Goal: Transaction & Acquisition: Purchase product/service

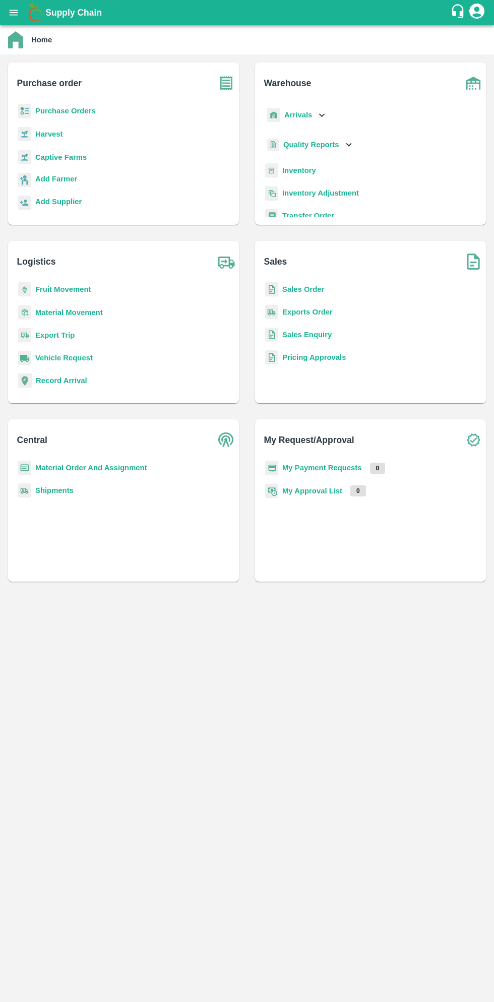
click at [75, 109] on b "Purchase Orders" at bounding box center [65, 111] width 61 height 8
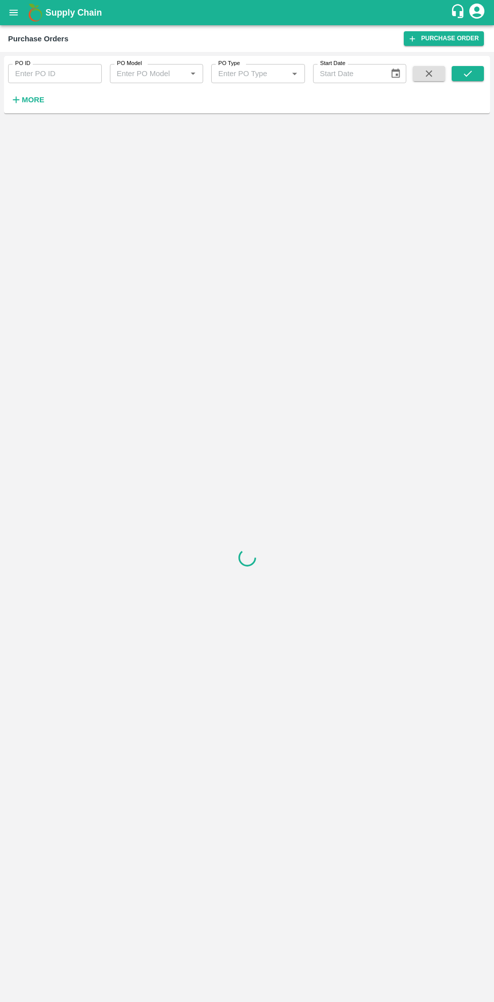
click at [35, 103] on strong "More" at bounding box center [33, 100] width 23 height 8
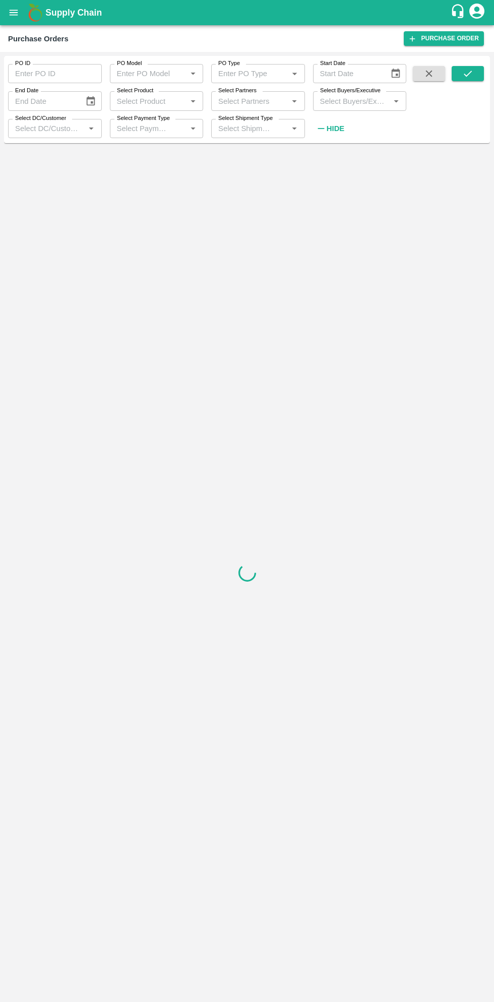
click at [354, 104] on input "Select Buyers/Executive" at bounding box center [351, 100] width 71 height 13
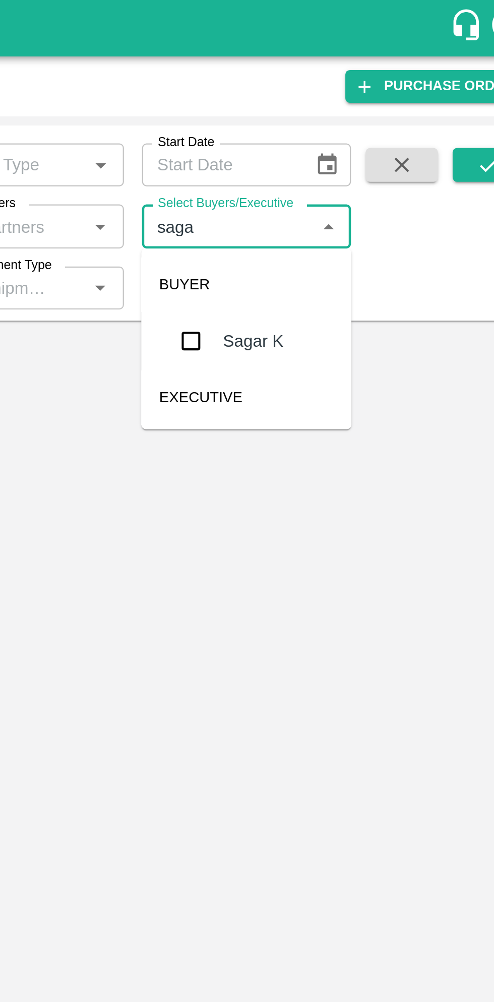
type input "sagar"
click at [339, 156] on input "checkbox" at bounding box center [335, 152] width 20 height 20
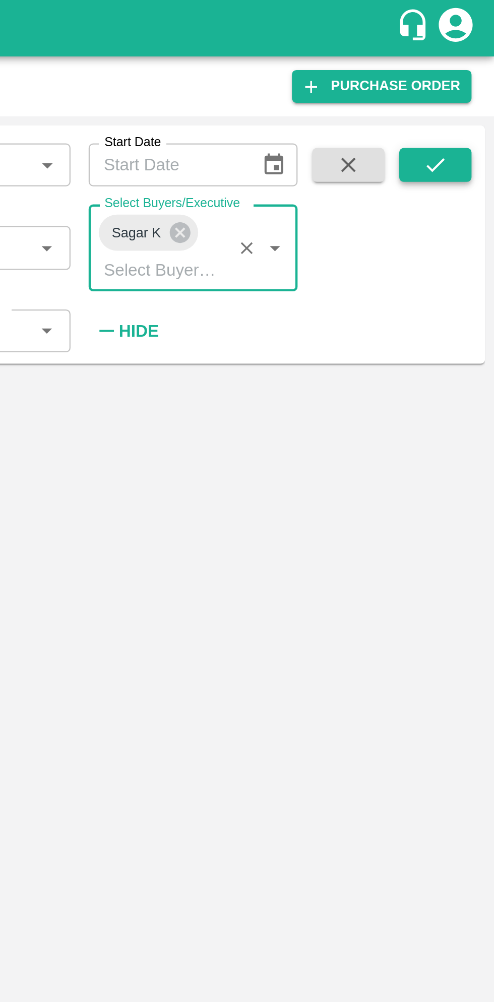
click at [474, 79] on button "submit" at bounding box center [468, 73] width 32 height 15
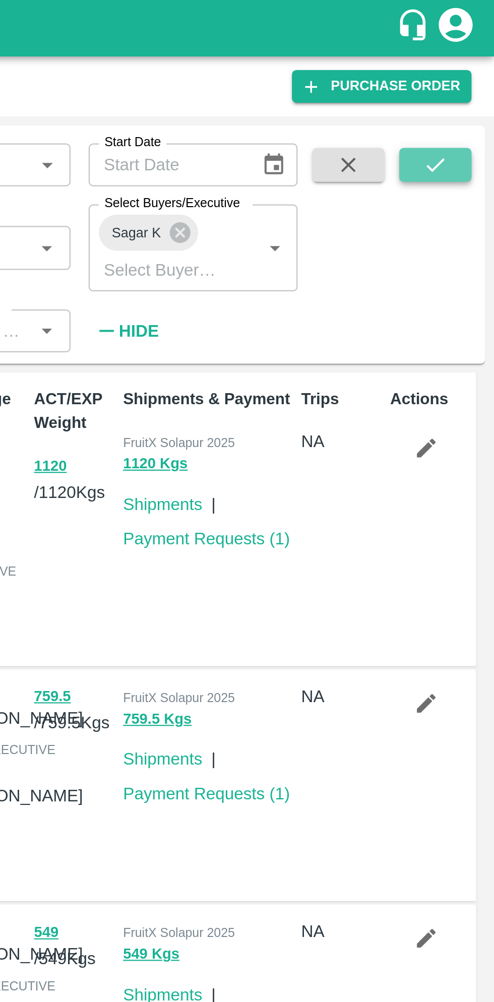
click at [470, 74] on icon "submit" at bounding box center [467, 73] width 11 height 11
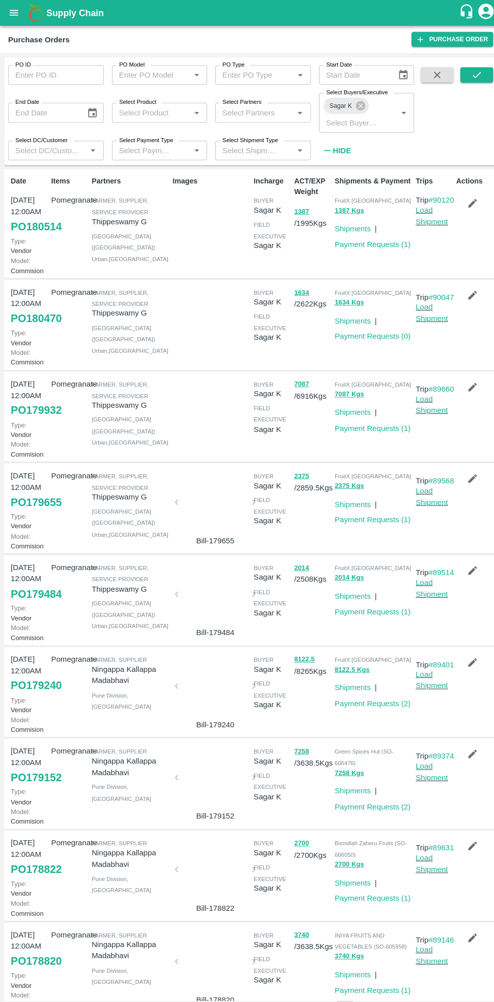
click at [33, 412] on link "PO 179932" at bounding box center [36, 403] width 50 height 18
click at [361, 425] on link "Payment Requests ( 1 )" at bounding box center [366, 421] width 75 height 8
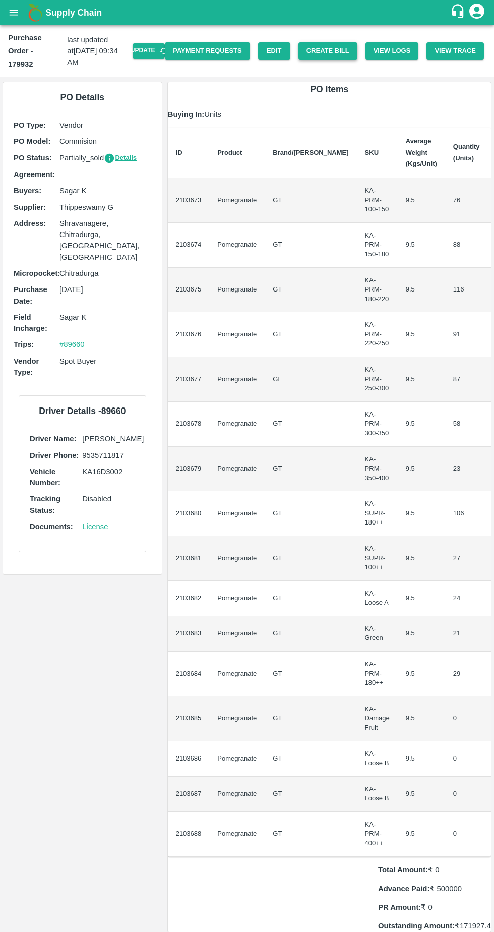
click at [317, 48] on button "Create Bill" at bounding box center [328, 51] width 59 height 18
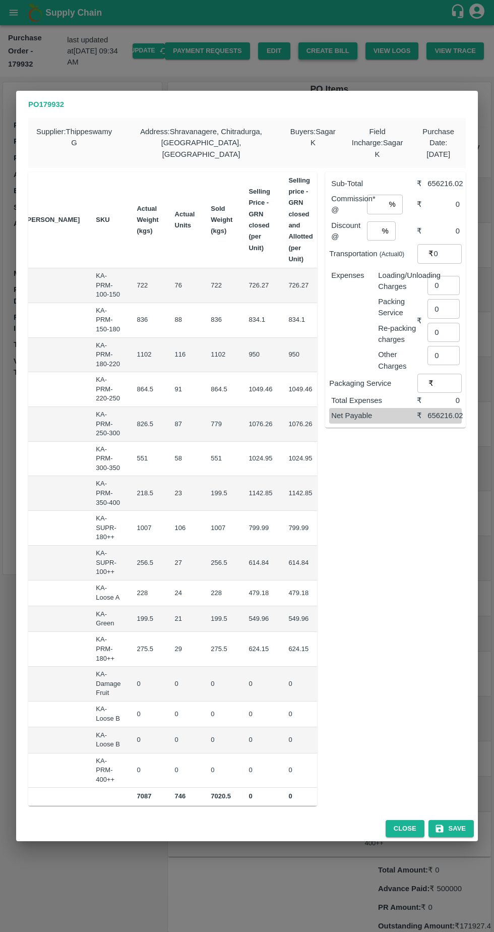
scroll to position [0, 147]
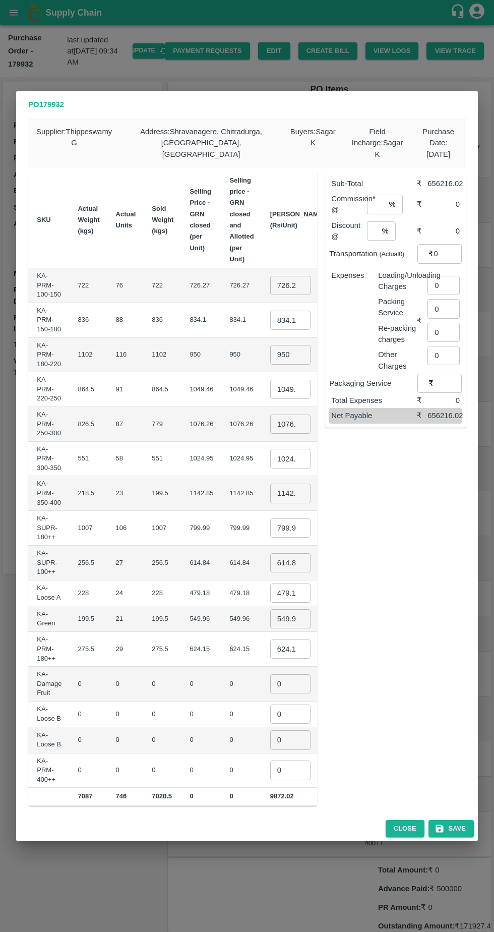
click at [270, 279] on input "726.275" at bounding box center [290, 285] width 40 height 19
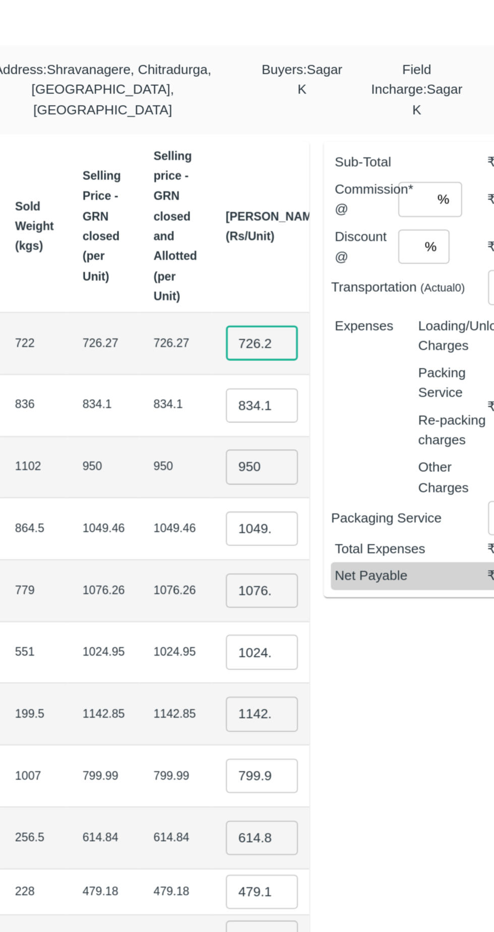
scroll to position [0, 6]
type input "7"
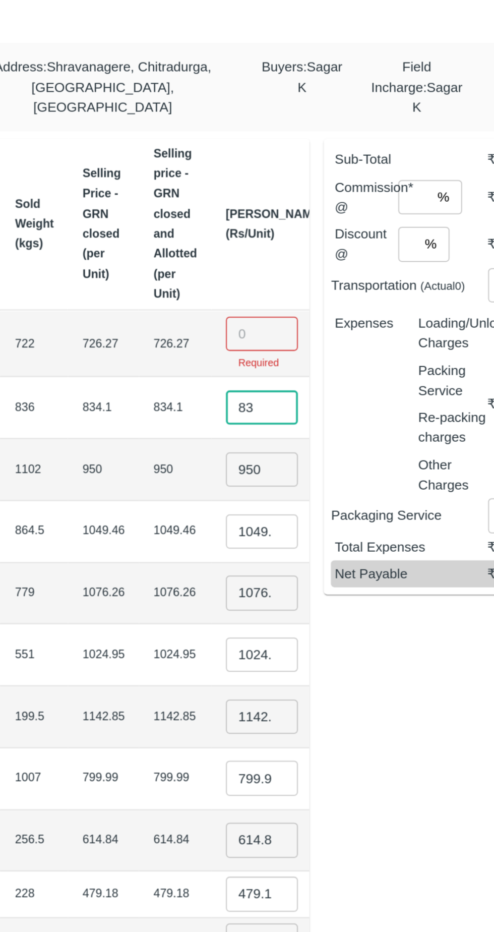
type input "8"
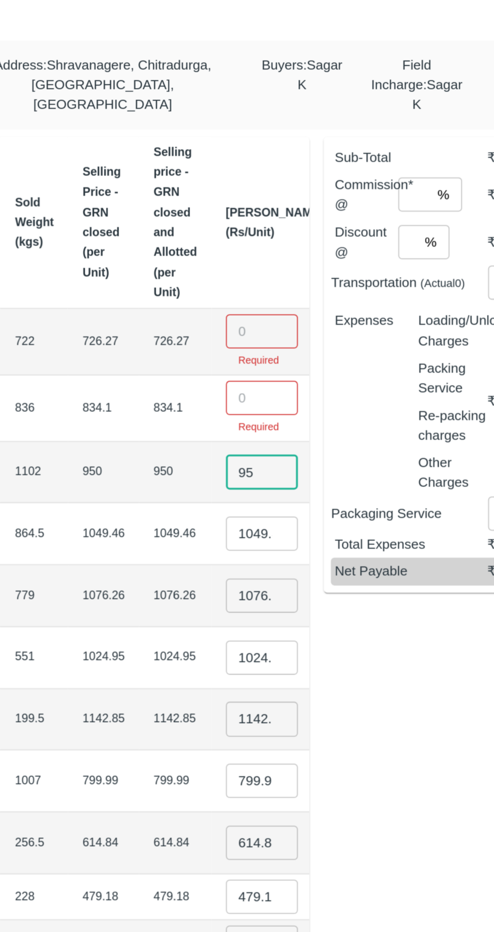
type input "9"
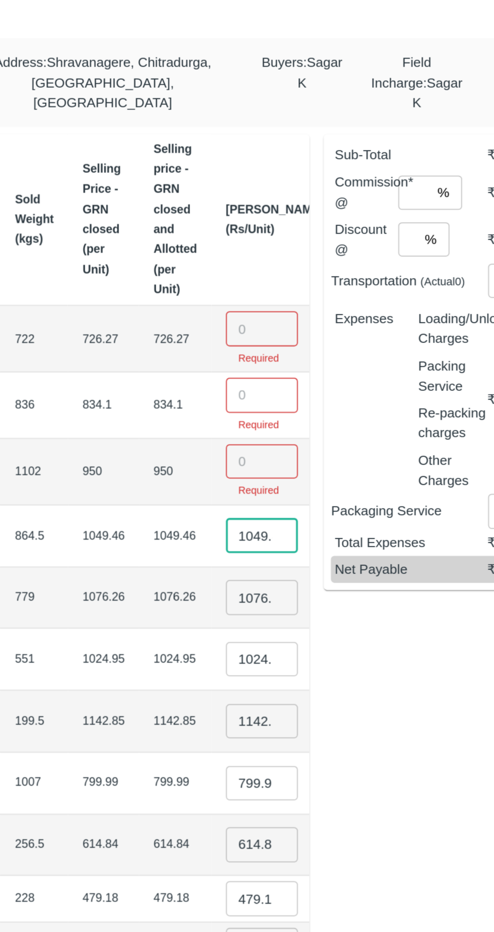
scroll to position [0, 9]
type input "1"
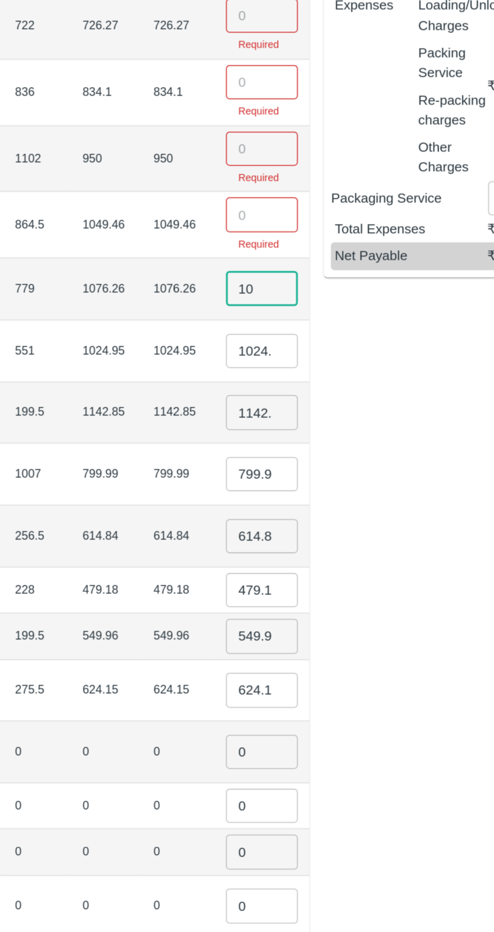
type input "1"
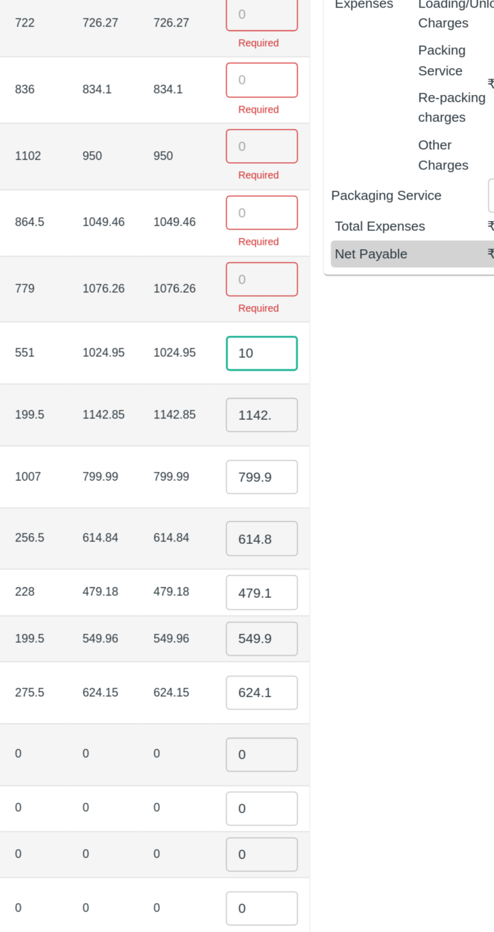
type input "1"
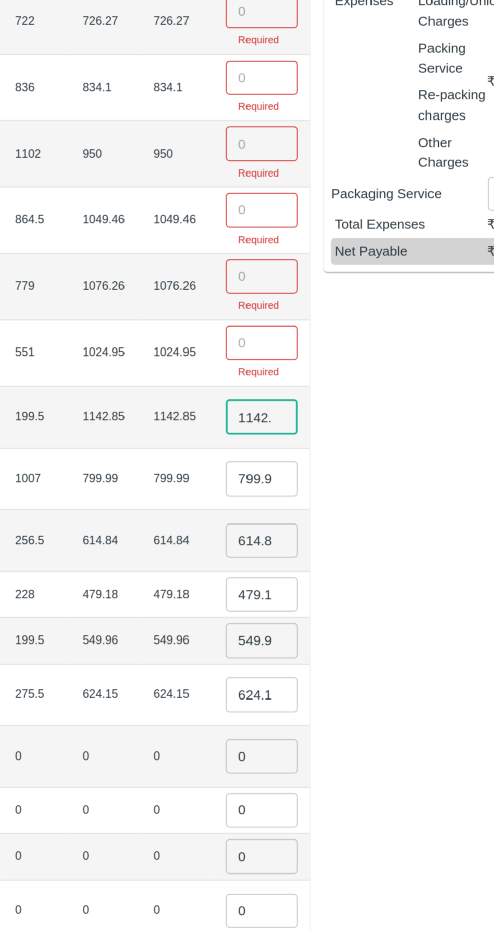
scroll to position [0, 5]
type input "1"
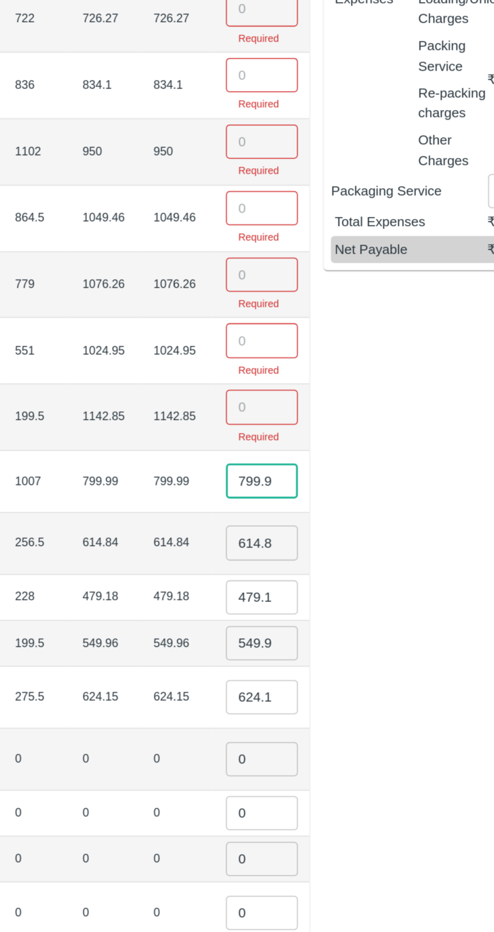
scroll to position [0, 47]
type input "7"
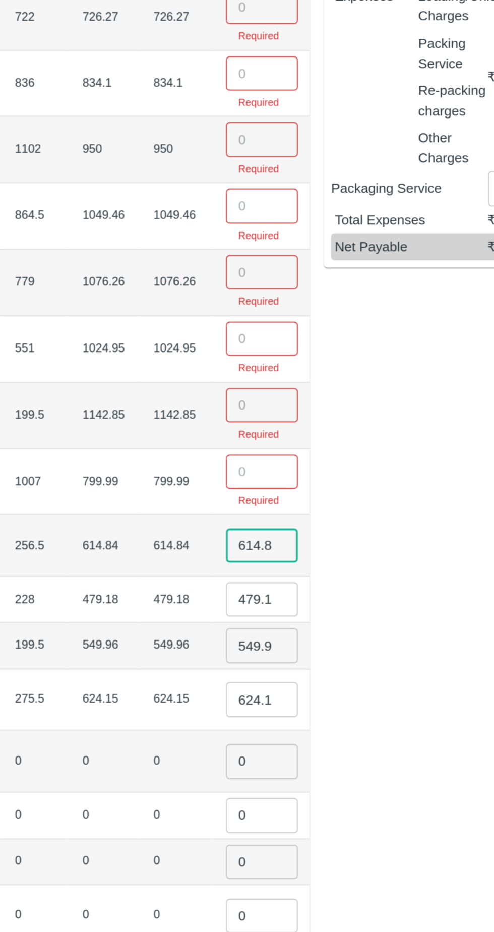
scroll to position [0, 1]
type input "6"
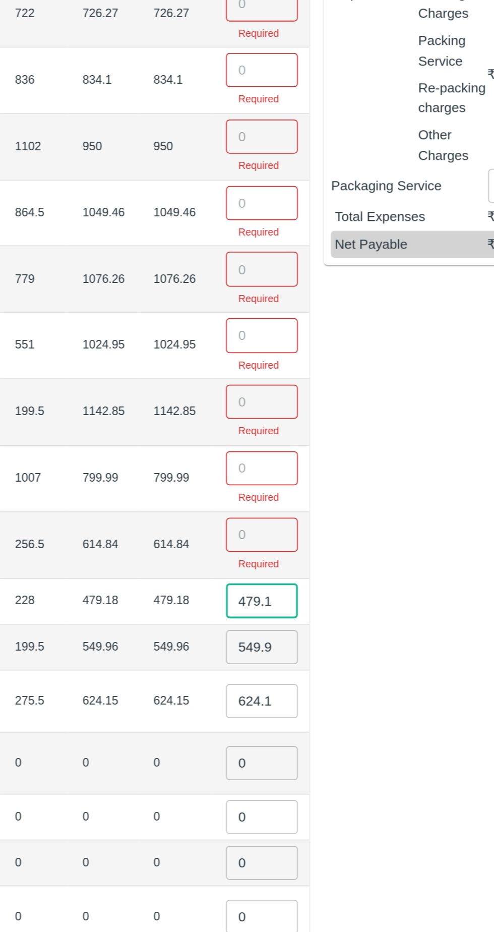
scroll to position [0, 51]
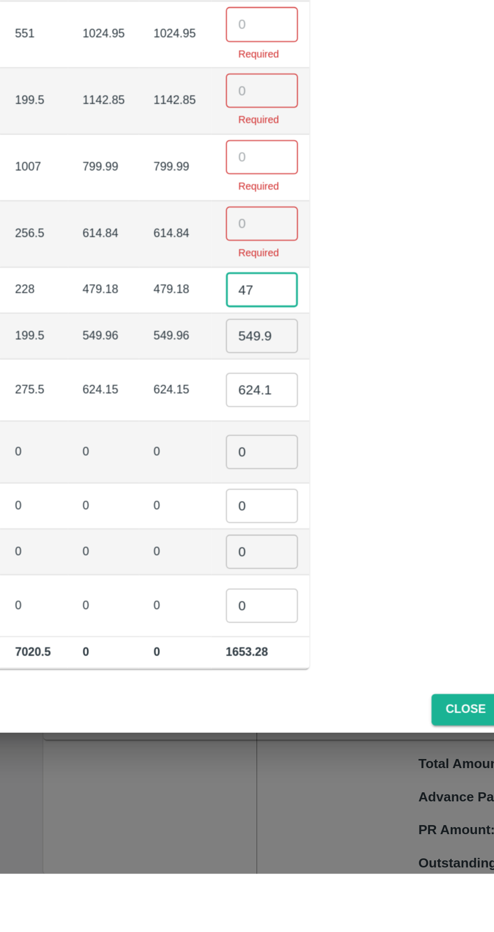
type input "4"
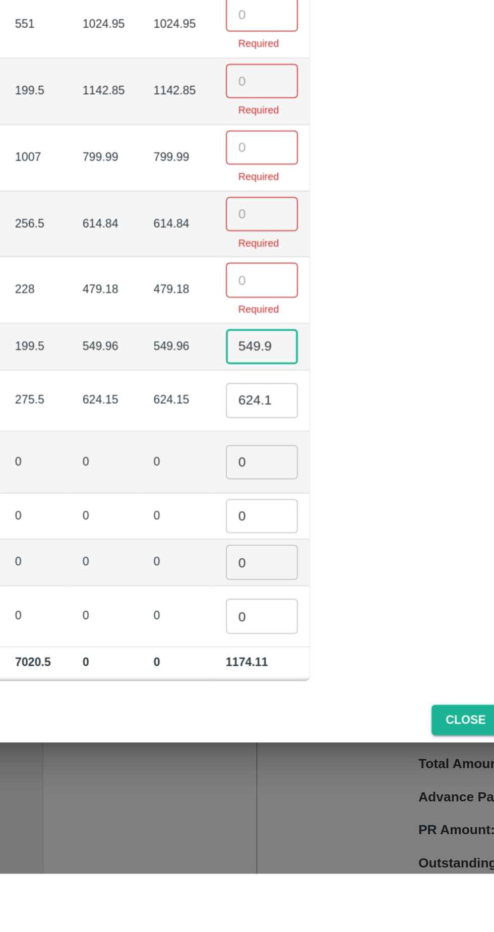
scroll to position [0, 5]
type input "5"
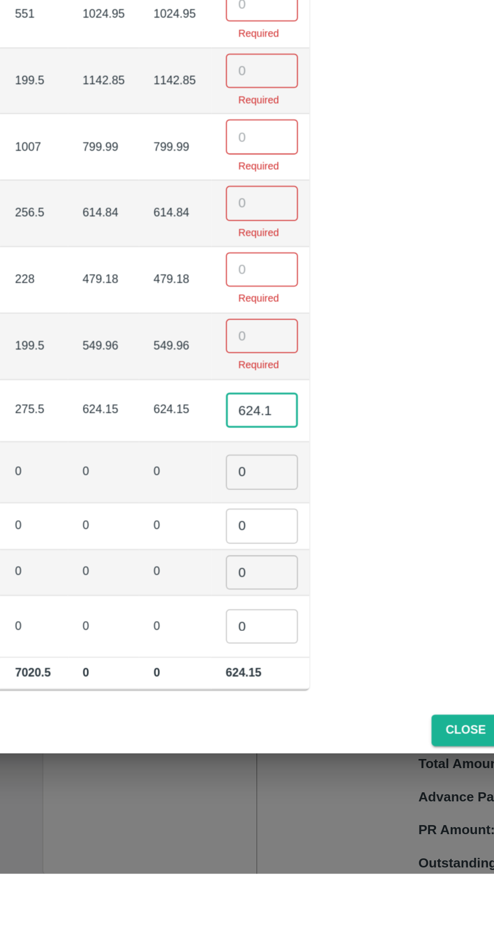
scroll to position [0, 1]
type input "6"
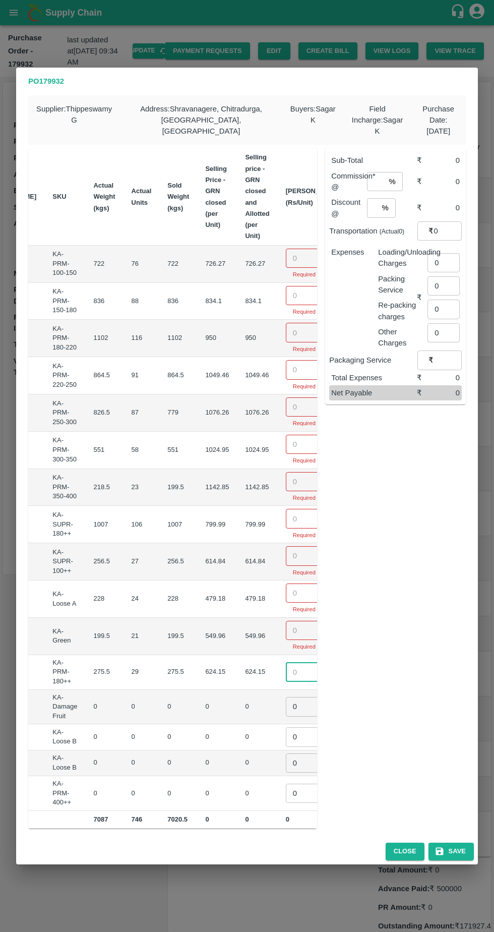
click at [286, 253] on input "number" at bounding box center [306, 258] width 40 height 19
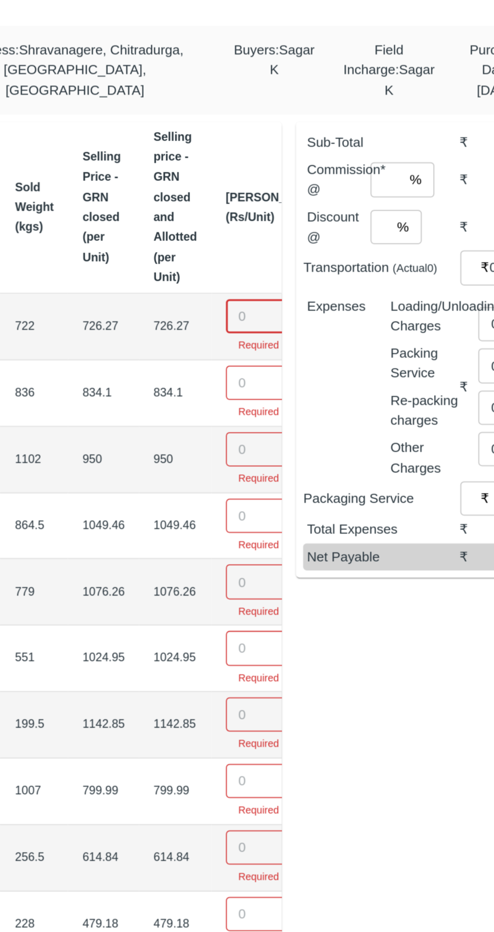
click at [286, 249] on input "number" at bounding box center [306, 256] width 40 height 19
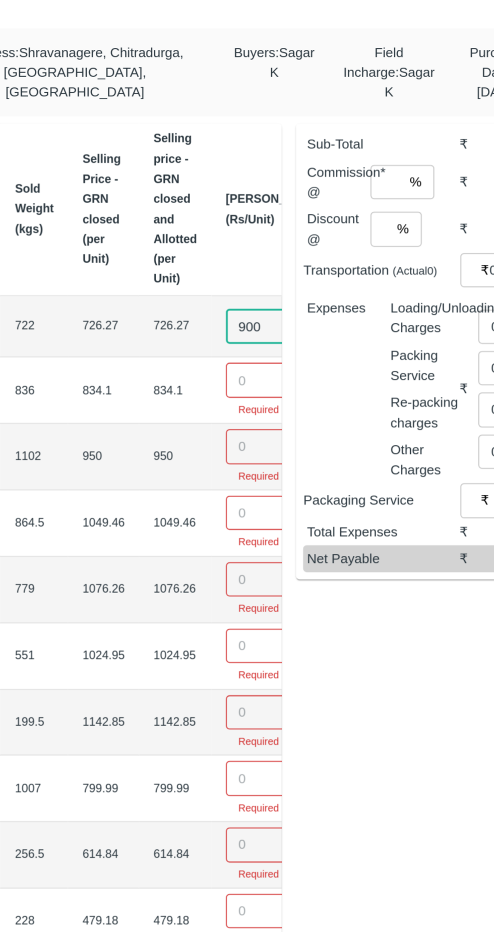
type input "900"
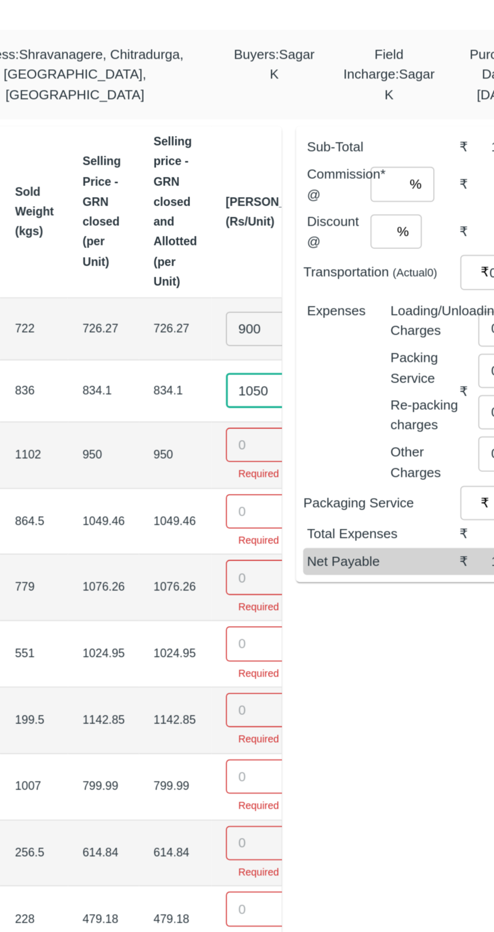
type input "1050"
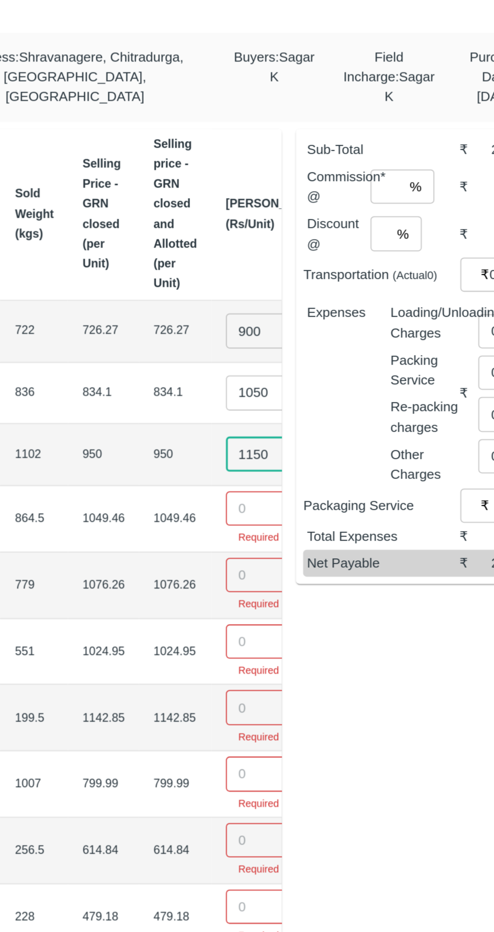
type input "1150"
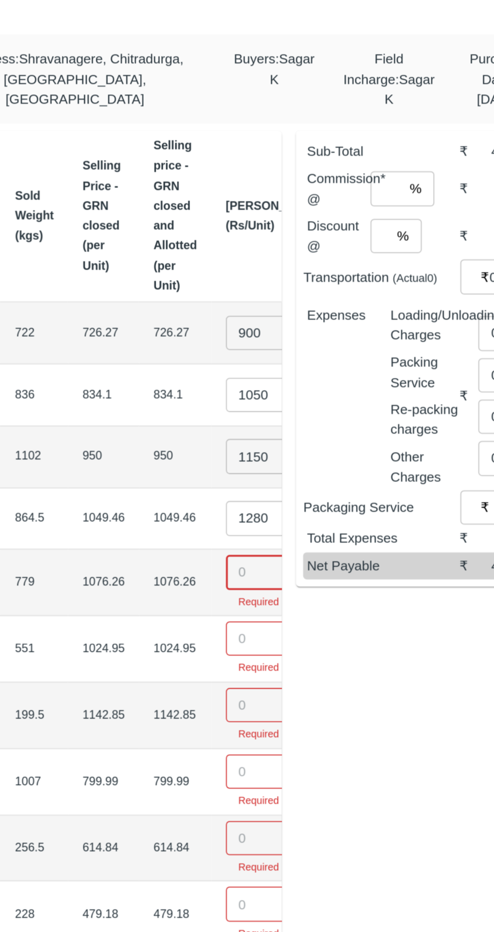
click at [286, 367] on input "1280" at bounding box center [306, 370] width 40 height 19
click at [286, 367] on input "1250" at bounding box center [306, 370] width 40 height 19
type input "1200"
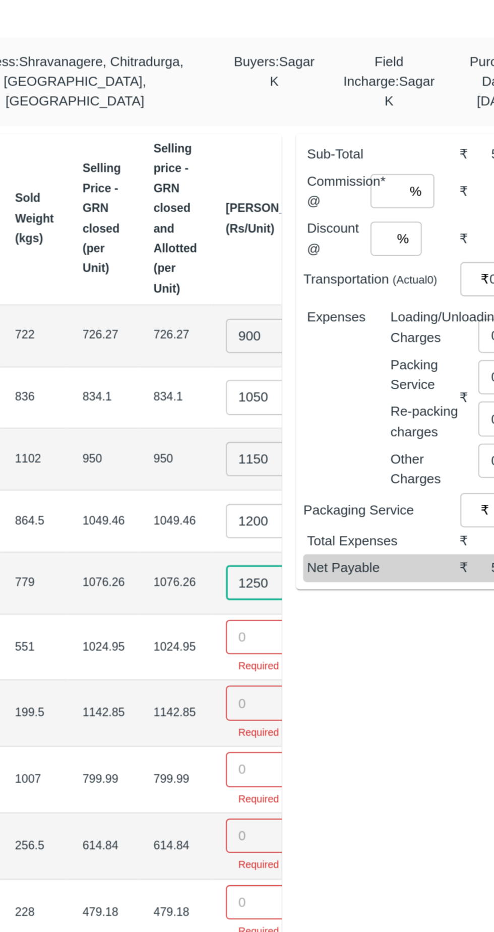
type input "1250"
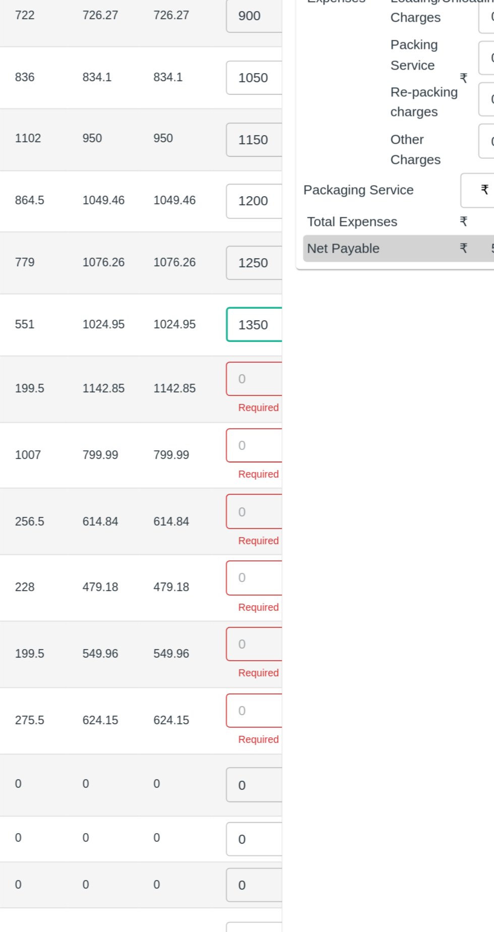
type input "1350"
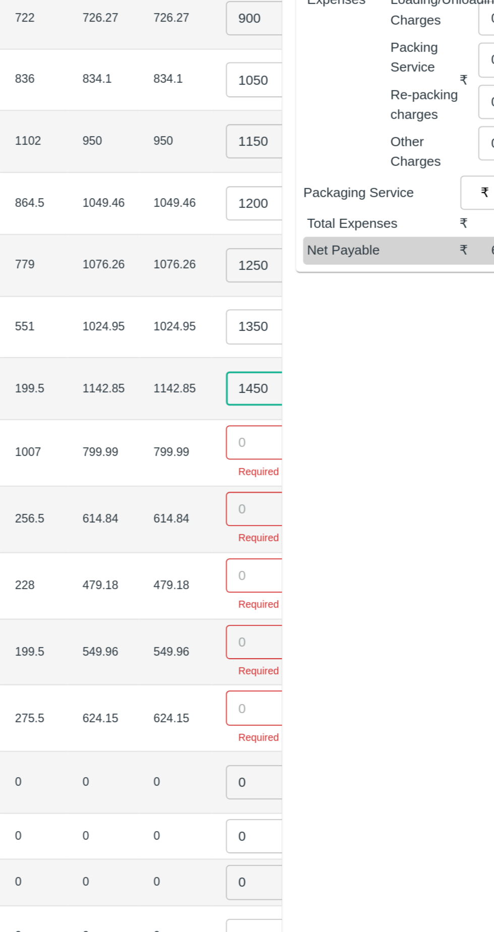
type input "1450"
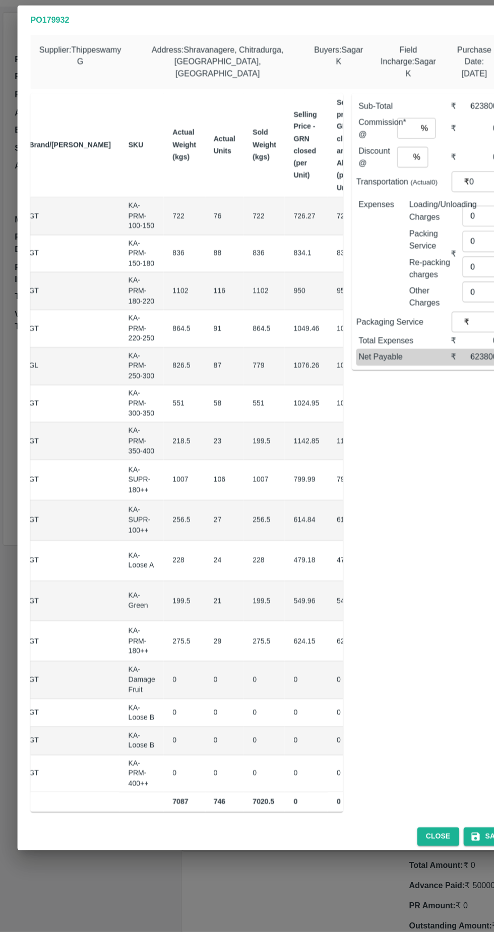
scroll to position [0, 142]
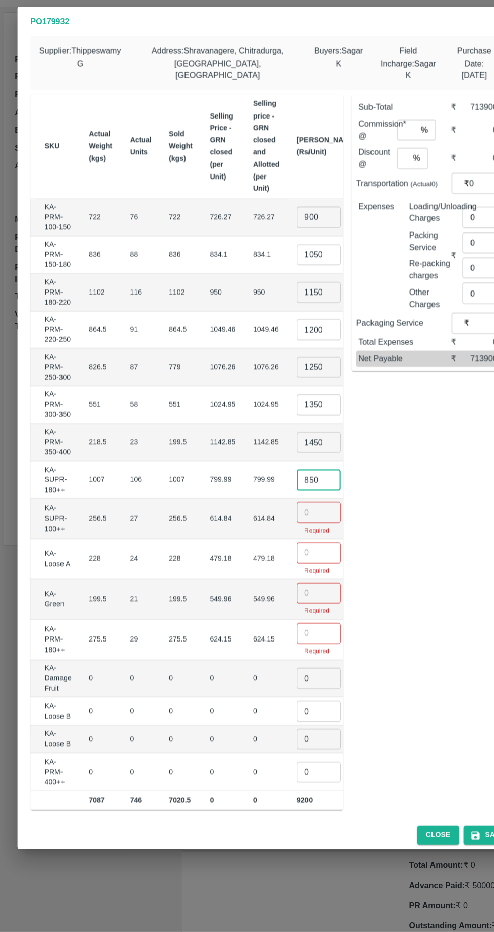
type input "850"
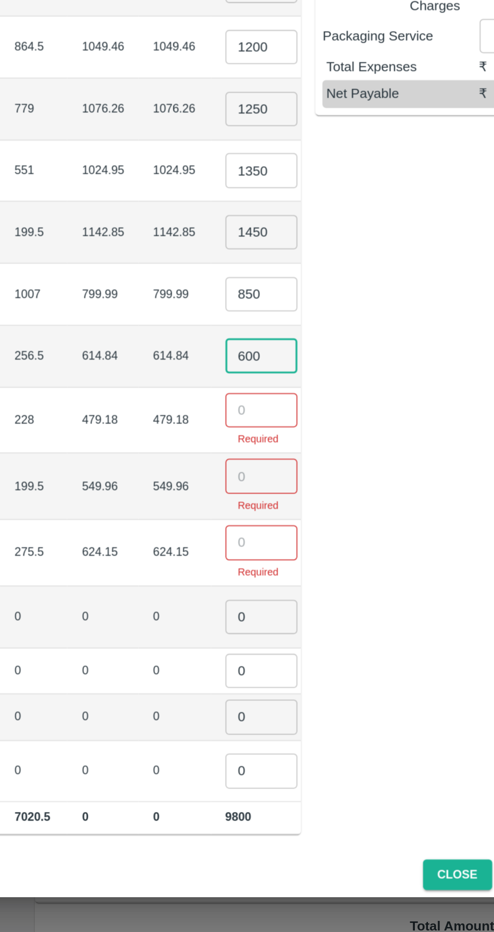
type input "600"
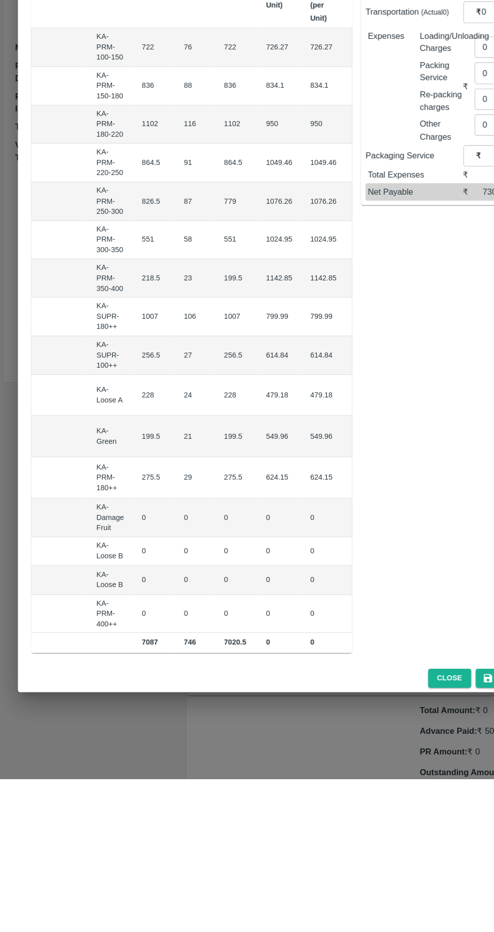
scroll to position [0, 94]
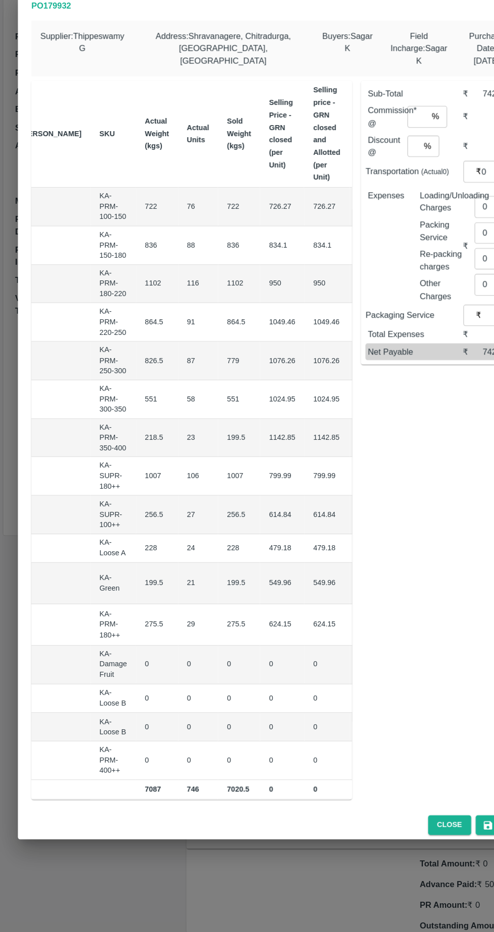
type input "500"
click at [323, 604] on input "number" at bounding box center [343, 611] width 40 height 19
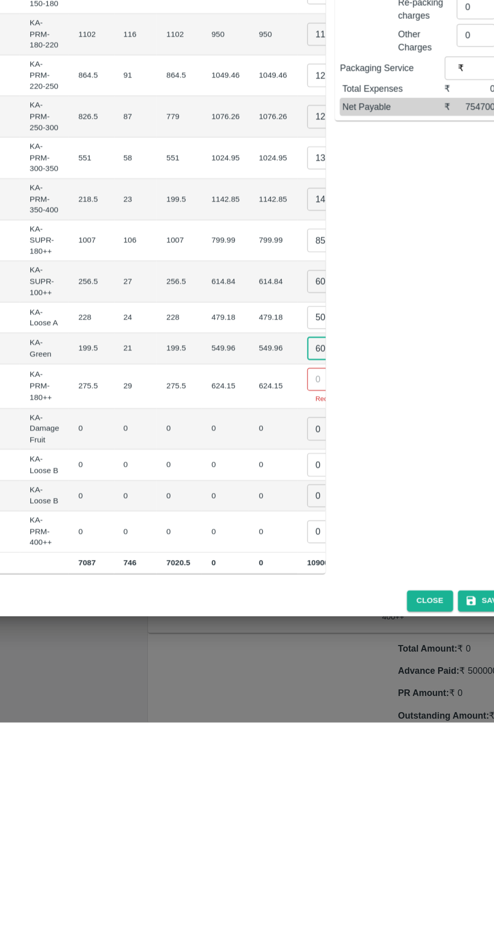
scroll to position [0, 118]
type input "600"
click at [299, 635] on input "number" at bounding box center [319, 643] width 40 height 19
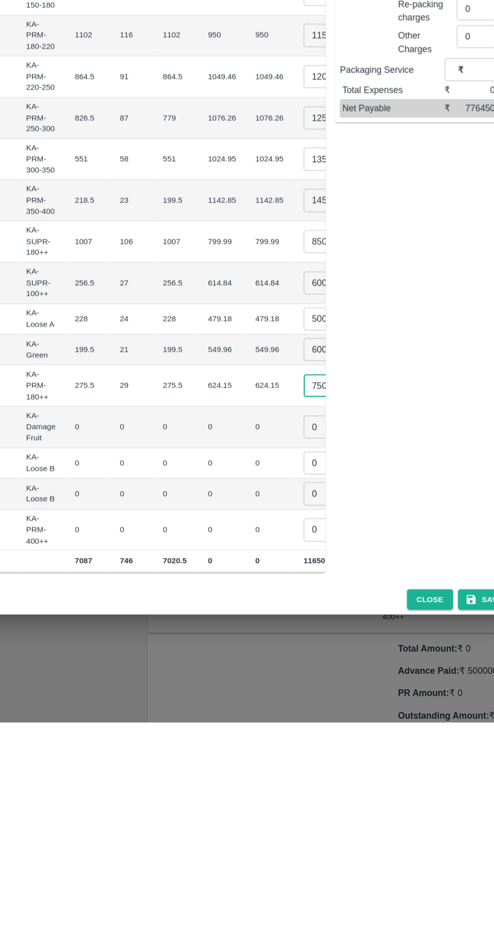
scroll to position [0, 141]
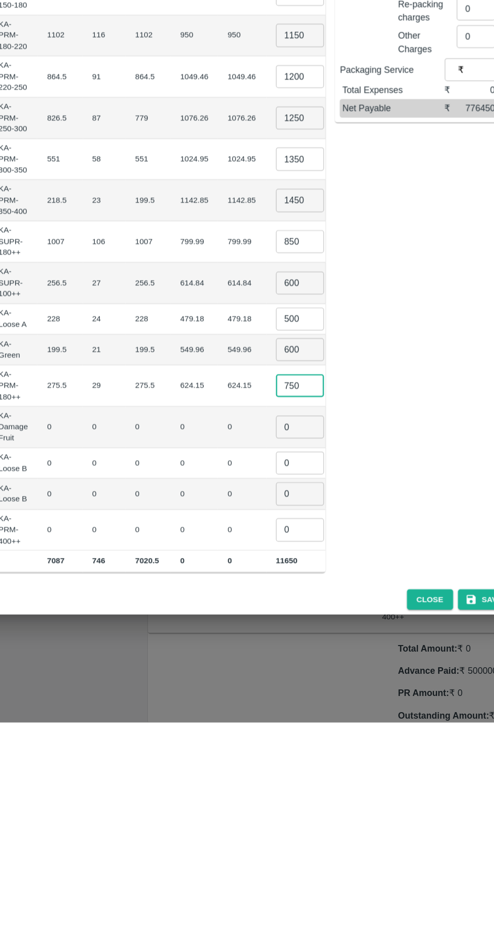
type input "750"
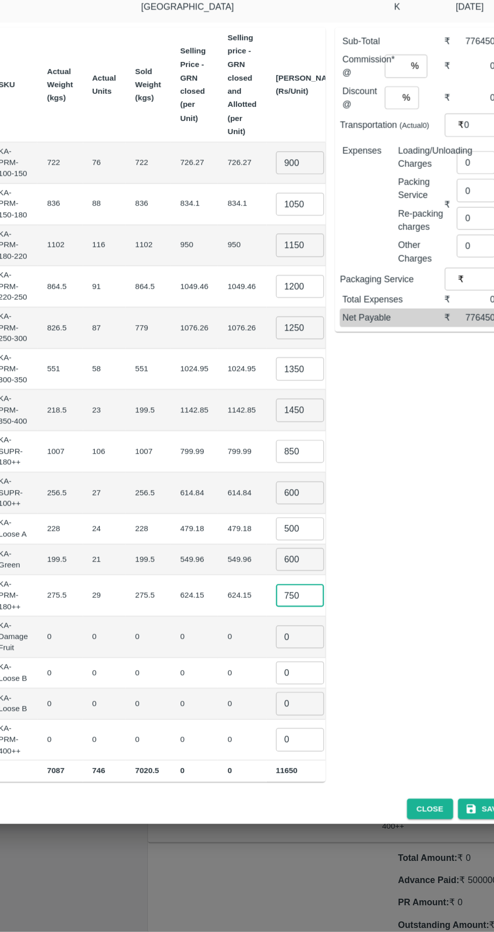
scroll to position [0, 0]
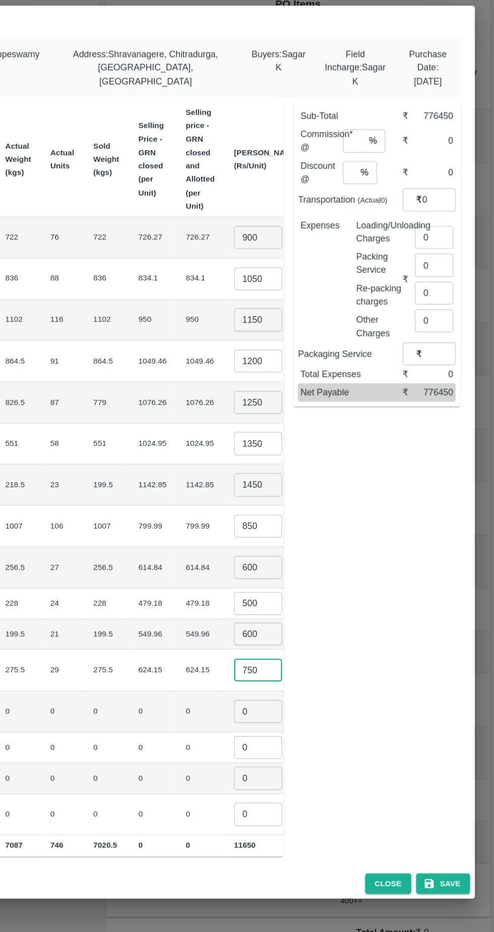
click at [448, 279] on input "0" at bounding box center [444, 285] width 32 height 19
type input "2238"
click at [379, 198] on input "number" at bounding box center [376, 204] width 18 height 19
type input "6"
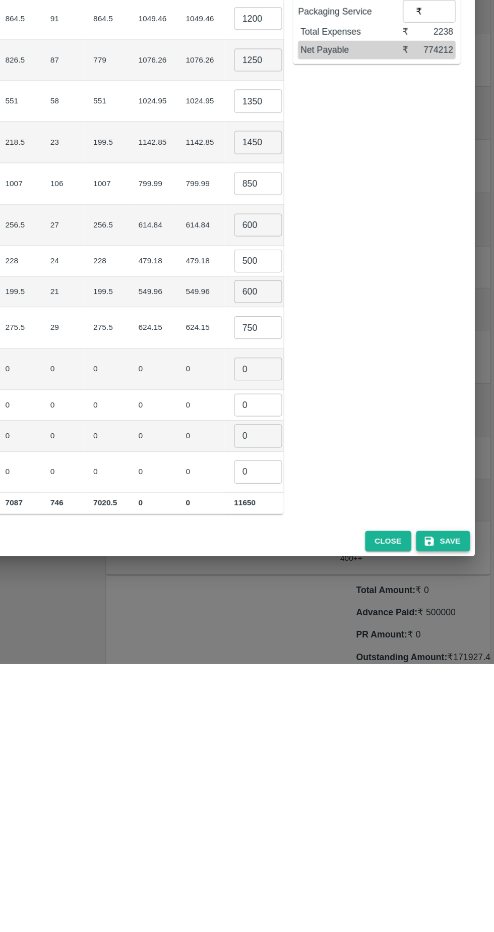
click at [452, 826] on button "Save" at bounding box center [451, 829] width 45 height 18
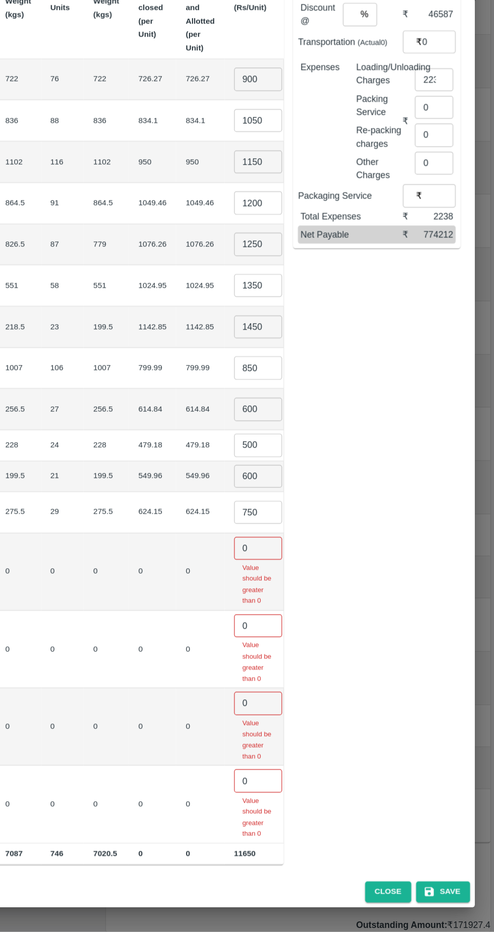
click at [276, 600] on input "0" at bounding box center [296, 609] width 40 height 19
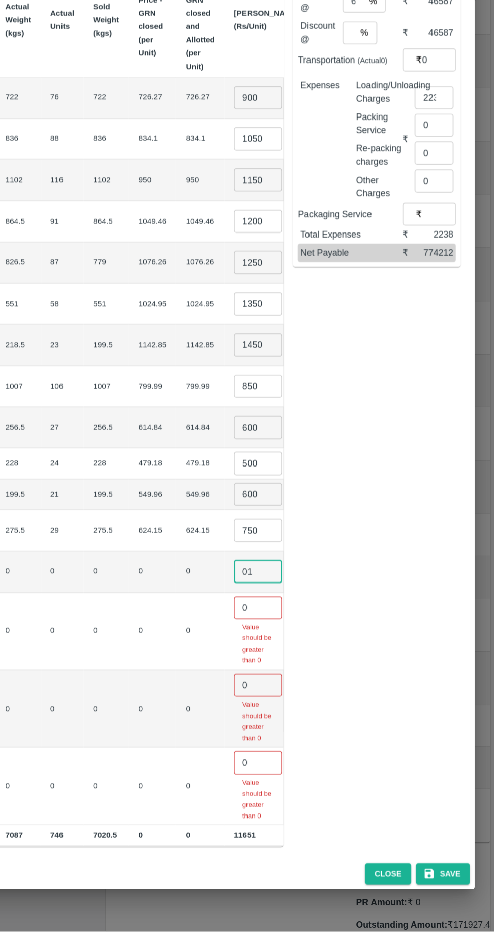
type input "01"
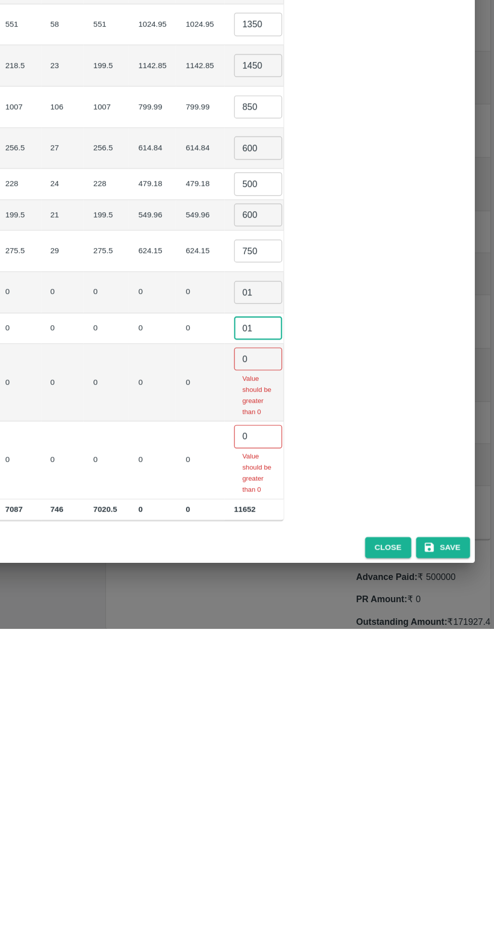
type input "01"
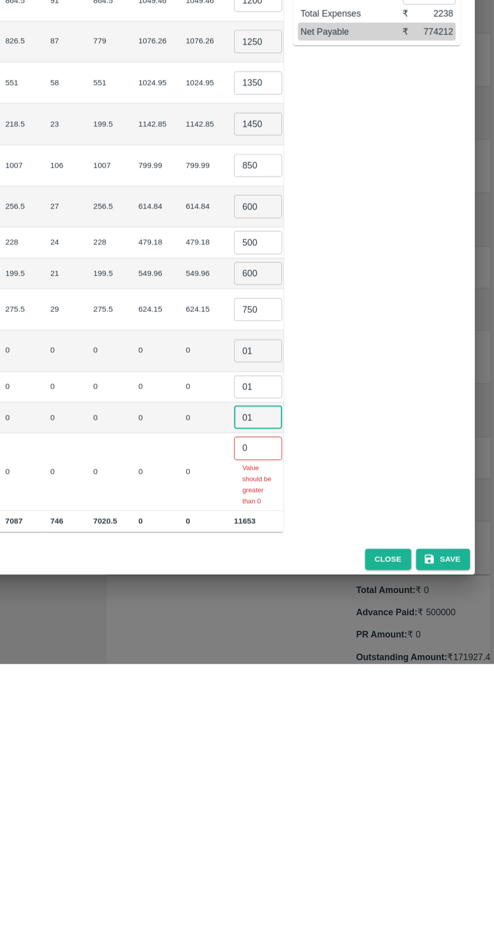
type input "01"
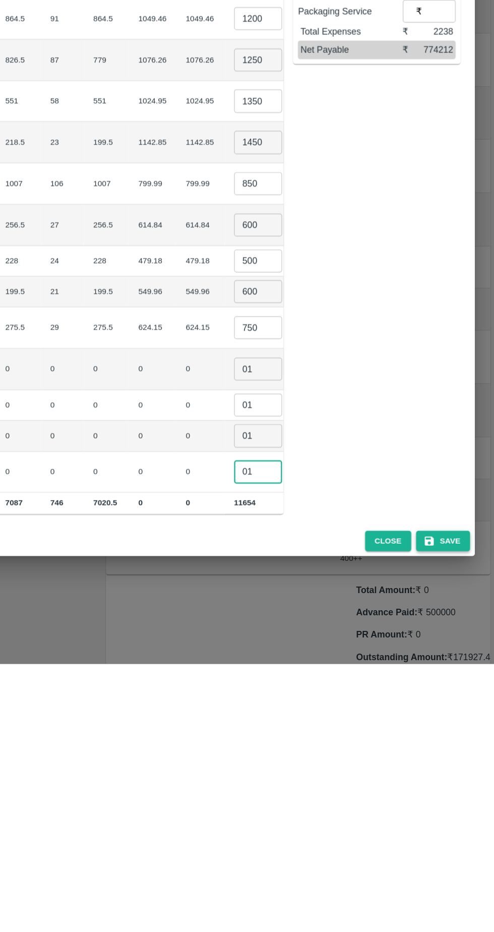
type input "01"
click at [451, 825] on button "Save" at bounding box center [451, 829] width 45 height 18
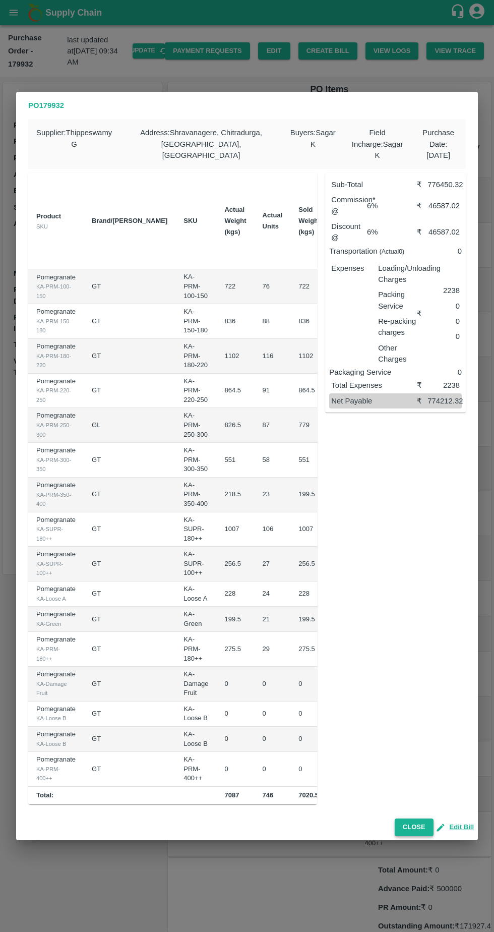
click at [426, 823] on button "Close" at bounding box center [414, 827] width 39 height 18
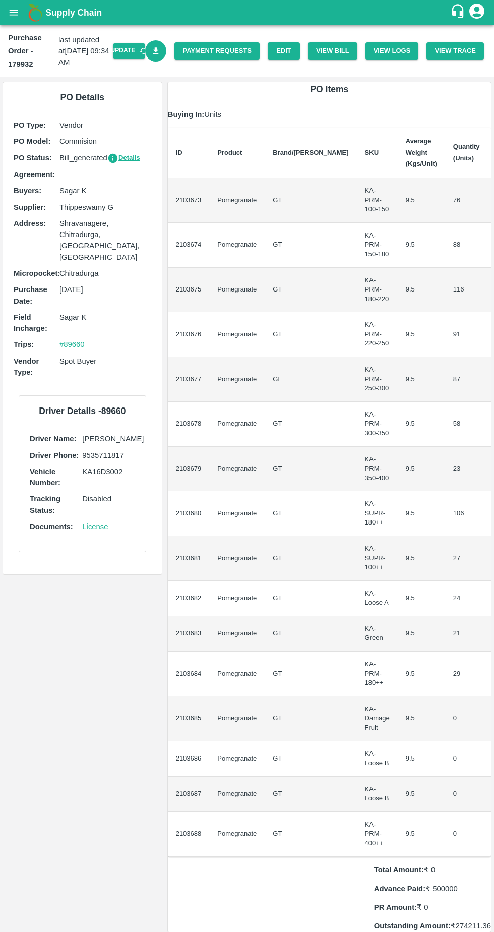
click at [159, 51] on icon "Download Bill" at bounding box center [156, 50] width 6 height 7
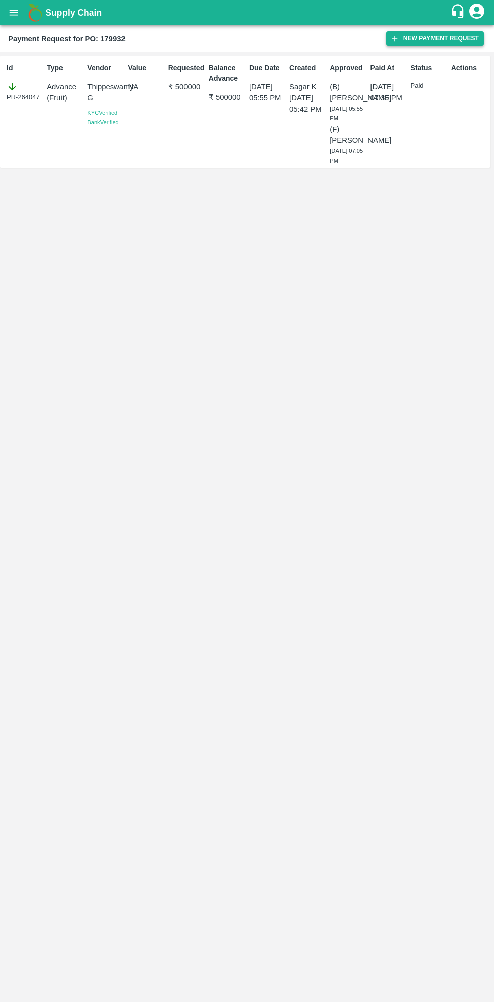
click at [439, 39] on button "New Payment Request" at bounding box center [435, 38] width 98 height 15
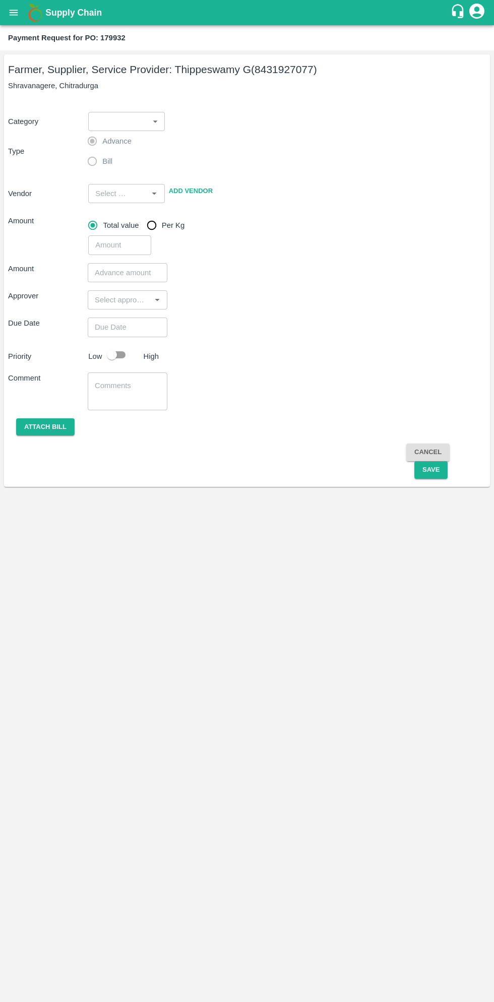
click at [135, 126] on body "Supply Chain Payment Request for PO: 179932 Farmer, Supplier, Service Provider:…" at bounding box center [247, 501] width 494 height 1002
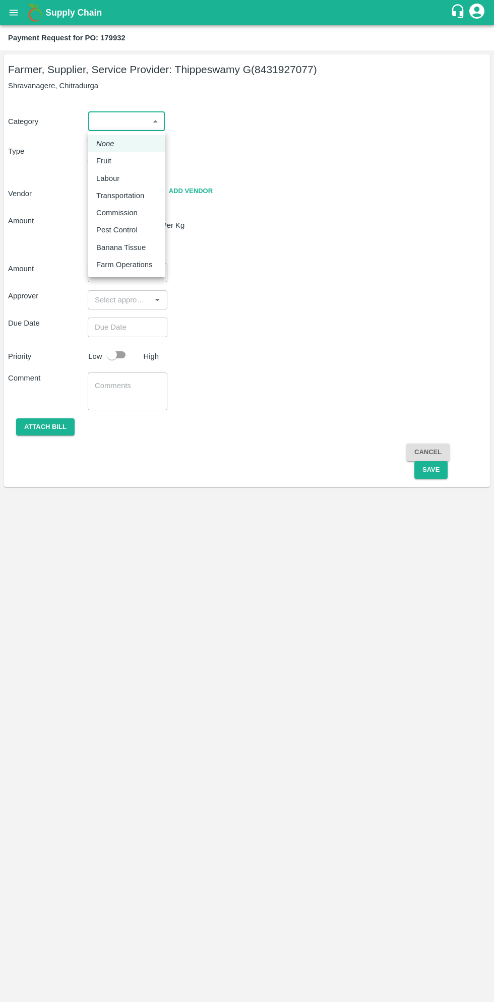
click at [108, 161] on p "Fruit" at bounding box center [103, 160] width 15 height 11
type input "1"
type input "Thippeswamy G - 8431927077(Farmer, Supplier, Service Provider)"
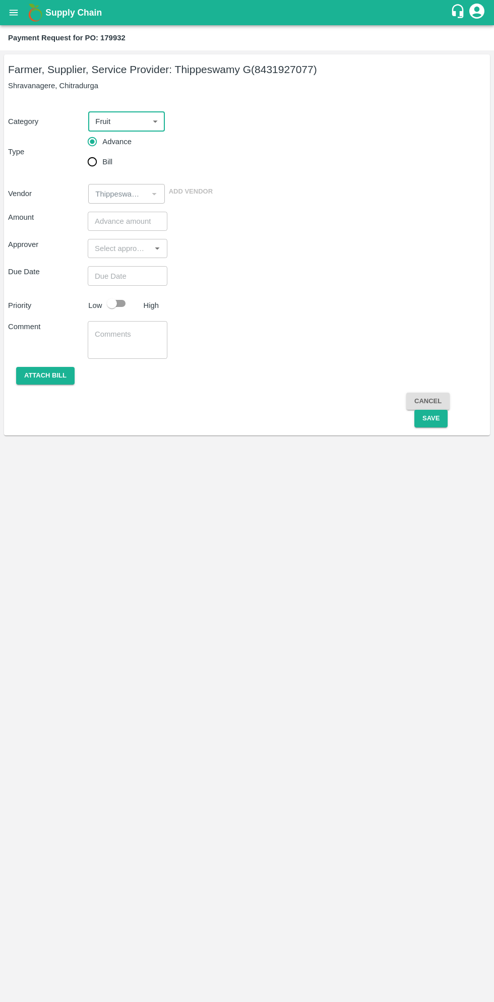
click at [95, 166] on input "Bill" at bounding box center [92, 162] width 20 height 20
radio input "true"
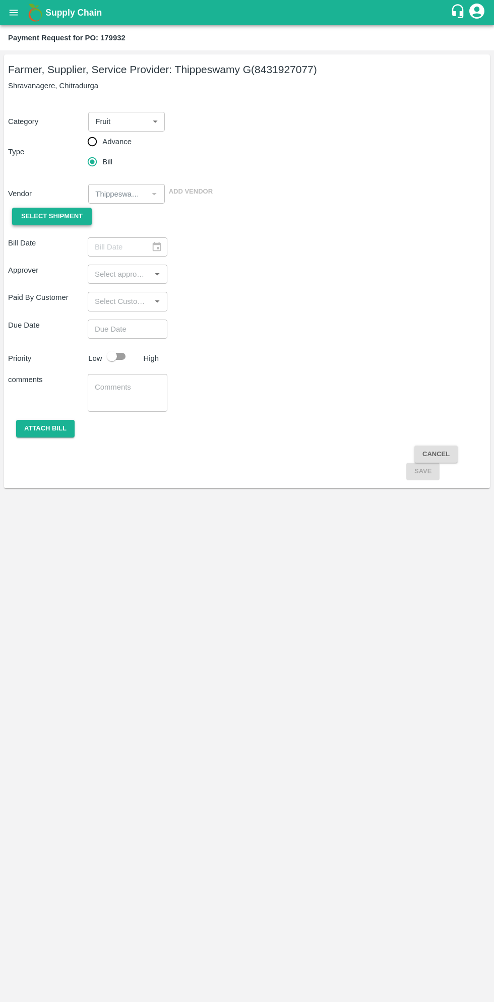
click at [68, 220] on span "Select Shipment" at bounding box center [52, 217] width 62 height 12
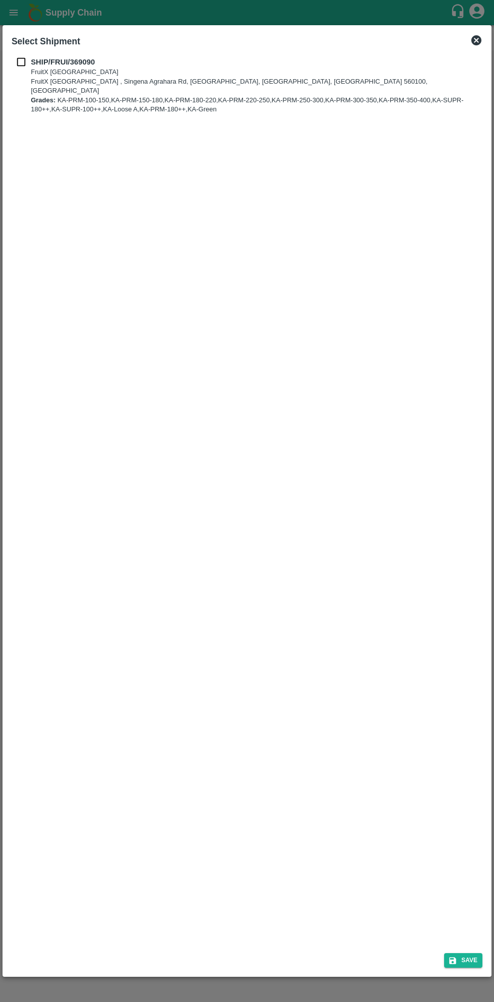
click at [25, 62] on input "checkbox" at bounding box center [21, 61] width 19 height 11
checkbox input "true"
click at [463, 957] on button "Save" at bounding box center [463, 961] width 38 height 15
type input "09/10/2025"
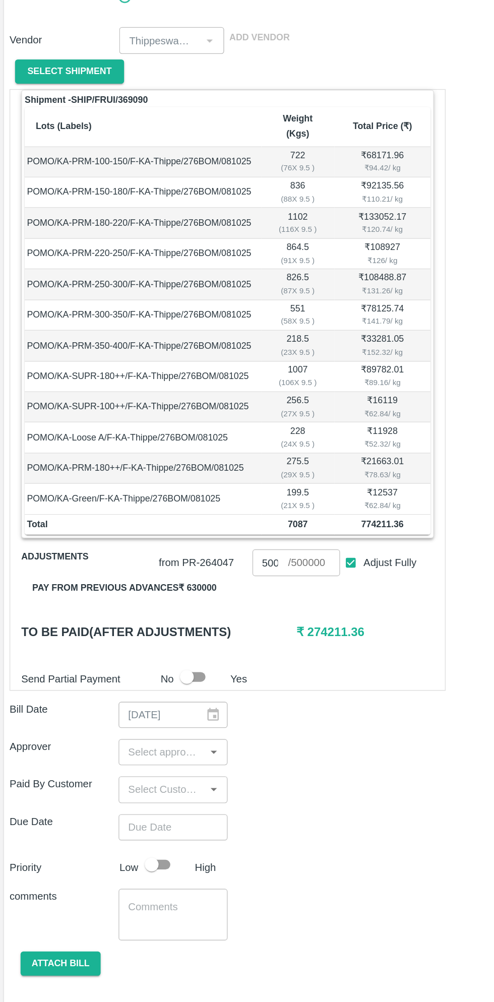
click at [131, 589] on button "Pay from previous advances ₹ 630000" at bounding box center [92, 594] width 151 height 18
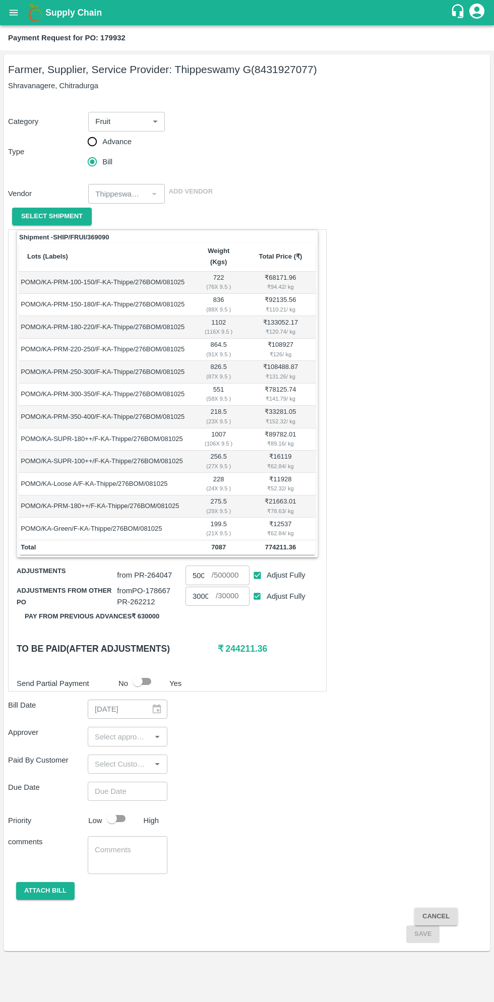
click at [256, 587] on input "Adjust Fully" at bounding box center [257, 596] width 19 height 19
checkbox input "false"
type input "0"
click at [369, 765] on div "Shipment - SHIP/FRUI/369090 Lots (Labels) Weight (Kgs) Total Price (₹) POMO/KA-…" at bounding box center [247, 586] width 478 height 714
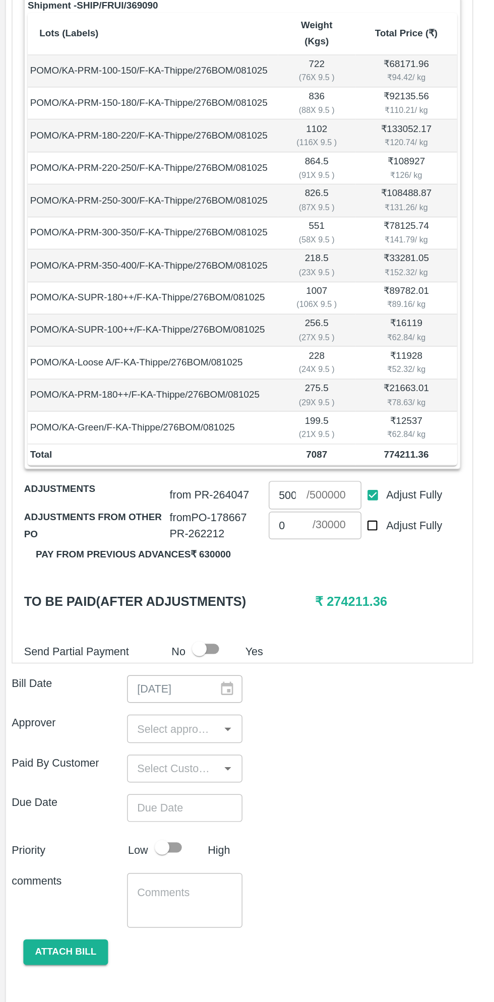
click at [126, 730] on input "input" at bounding box center [119, 736] width 57 height 13
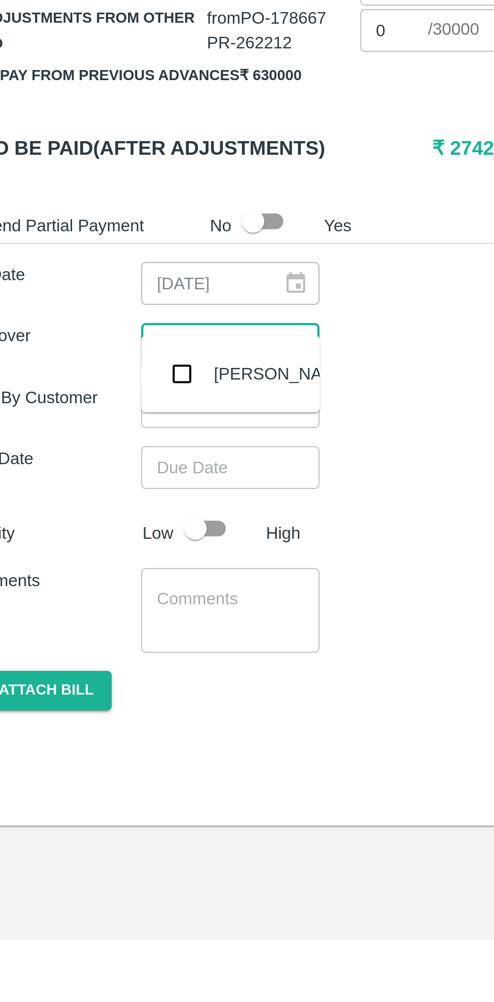
type input "muku"
click at [105, 753] on input "checkbox" at bounding box center [106, 750] width 20 height 20
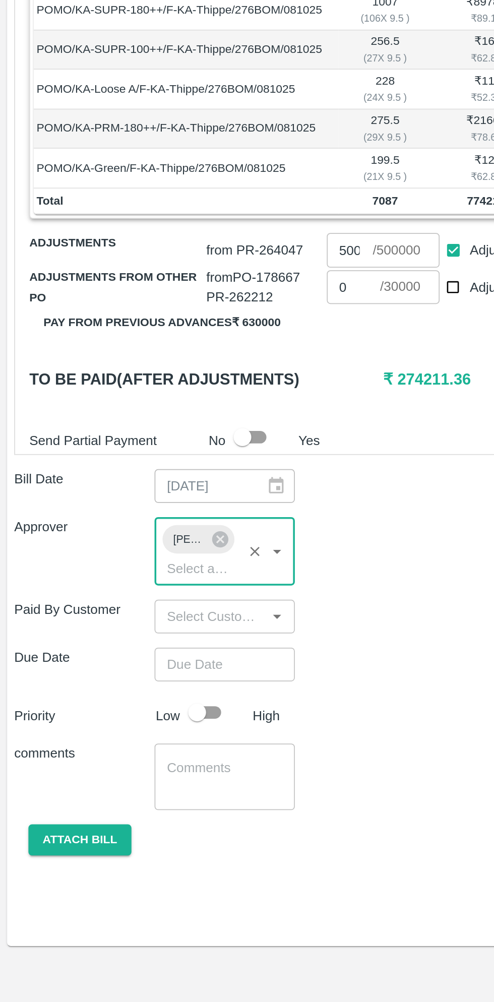
click at [132, 801] on input "Choose date" at bounding box center [124, 810] width 73 height 19
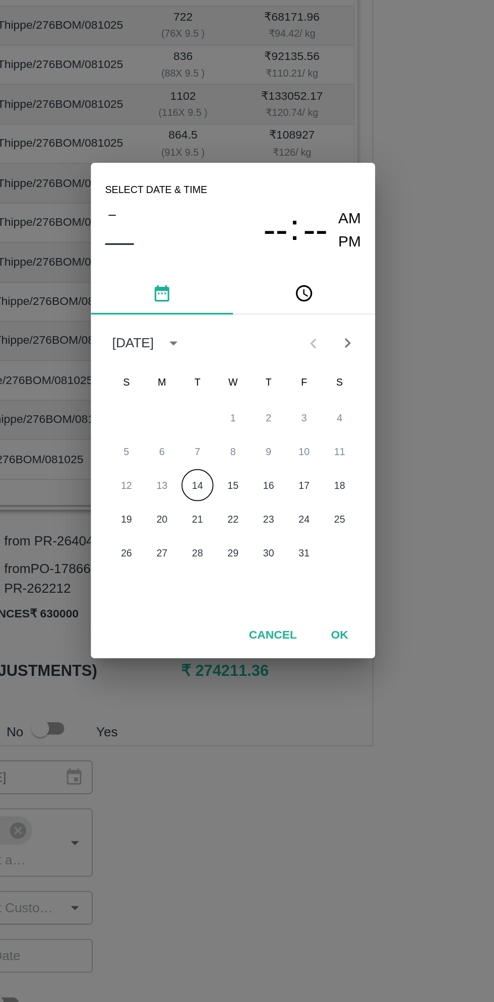
click at [227, 545] on button "14" at bounding box center [227, 543] width 18 height 18
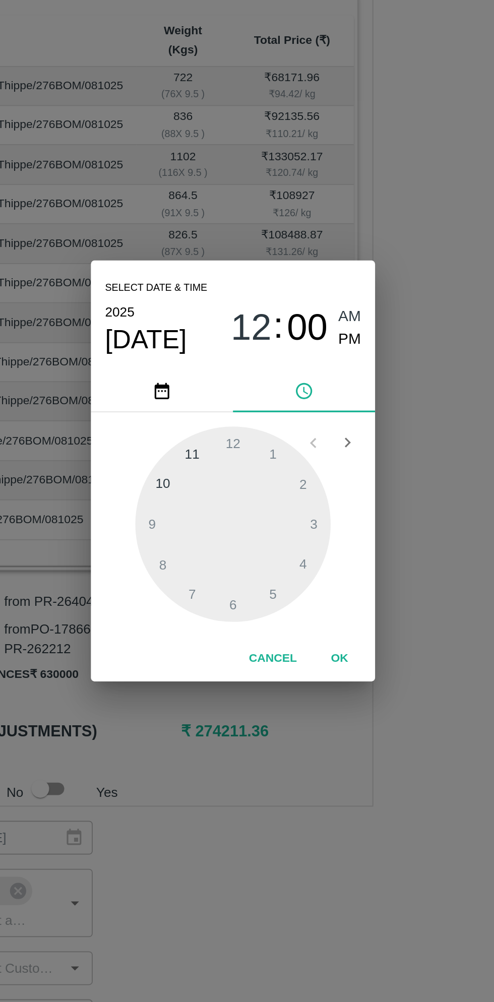
click at [216, 510] on div at bounding box center [247, 531] width 111 height 111
click at [203, 530] on div at bounding box center [247, 531] width 111 height 111
type input "14/10/2025 10:45 AM"
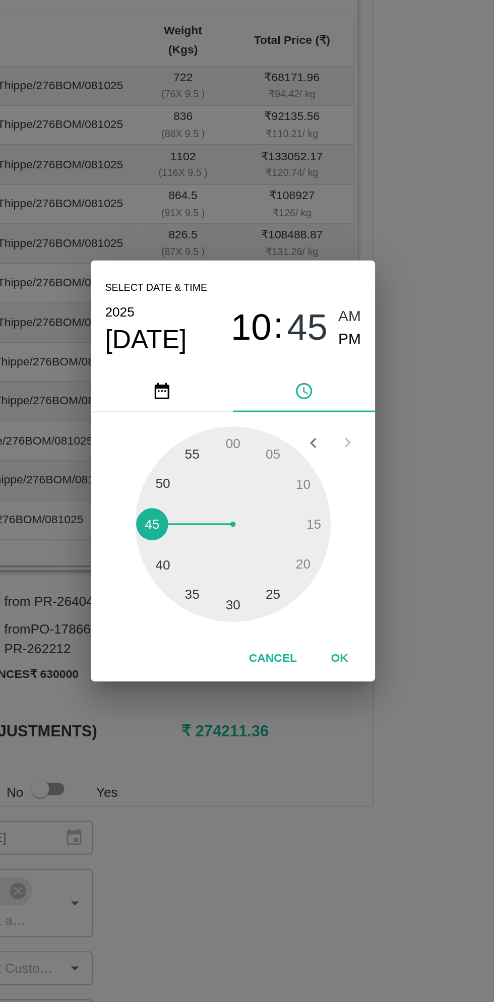
click at [309, 611] on button "OK" at bounding box center [307, 608] width 32 height 18
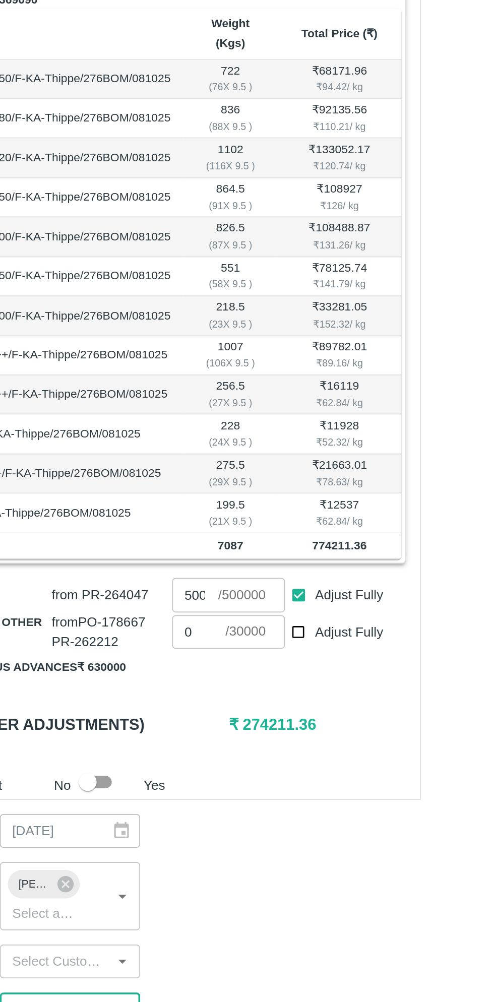
scroll to position [0, 8]
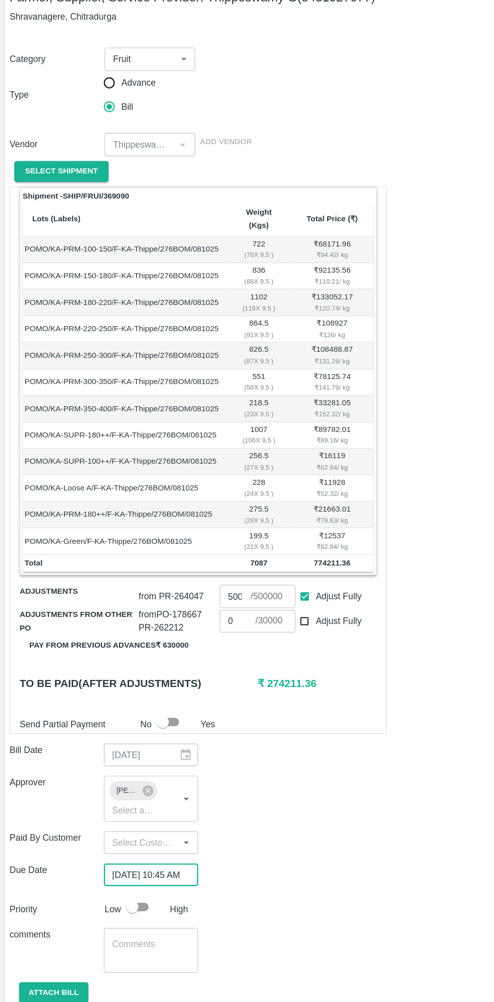
click at [114, 832] on input "checkbox" at bounding box center [111, 837] width 57 height 19
checkbox input "true"
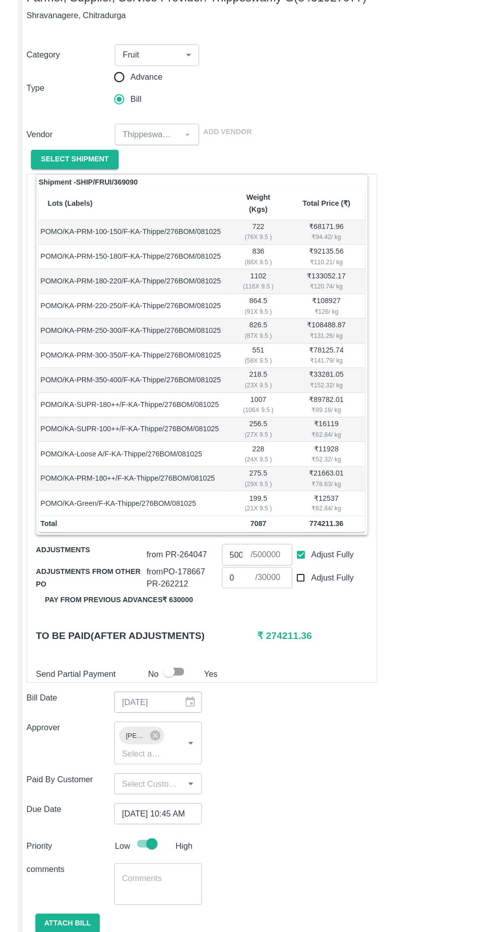
scroll to position [0, 0]
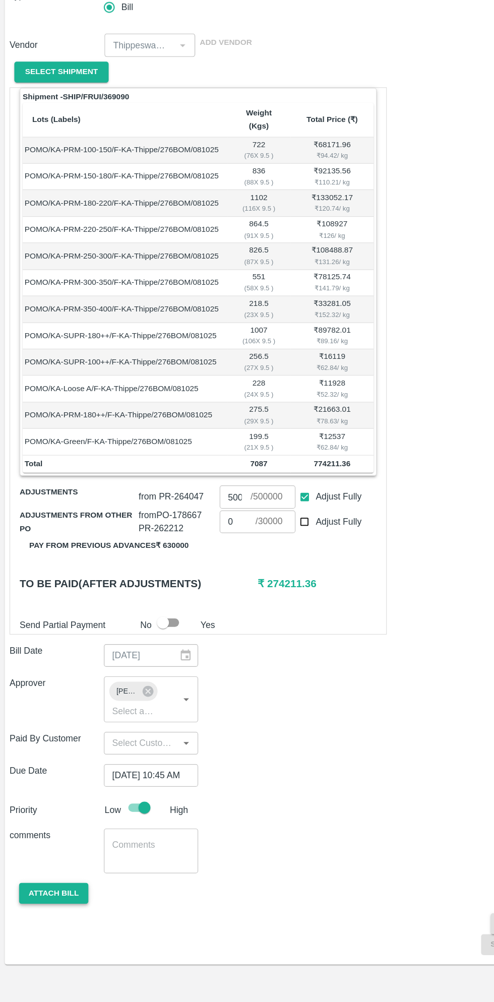
click at [50, 902] on button "Attach bill" at bounding box center [45, 911] width 58 height 18
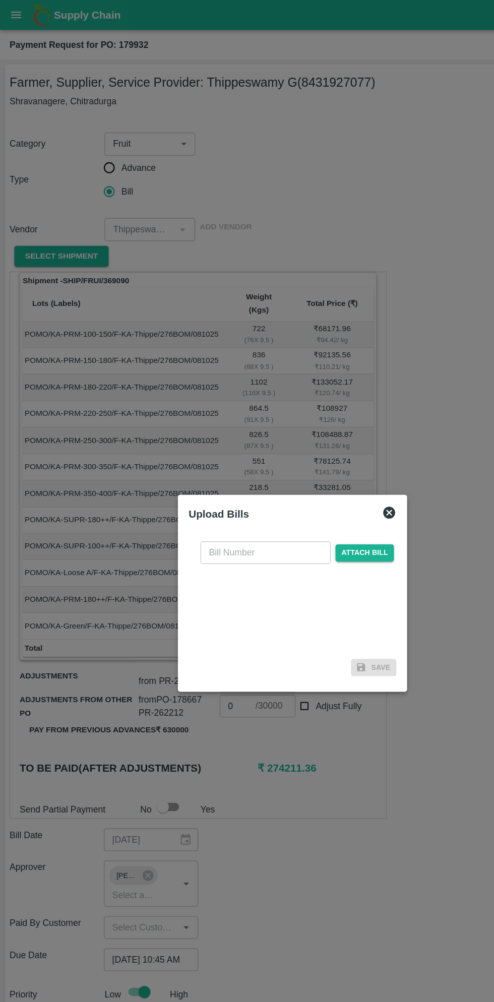
click at [226, 464] on input "text" at bounding box center [224, 466] width 110 height 19
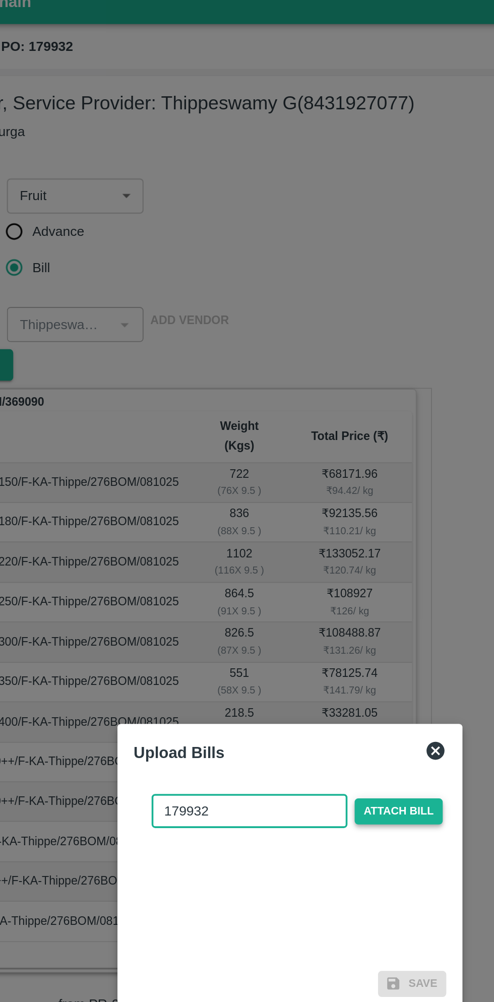
type input "179932"
click at [314, 466] on span "Attach bill" at bounding box center [307, 467] width 49 height 15
click at [0, 0] on input "Attach bill" at bounding box center [0, 0] width 0 height 0
click at [317, 466] on span "Attach bill" at bounding box center [307, 467] width 49 height 15
click at [0, 0] on input "Attach bill" at bounding box center [0, 0] width 0 height 0
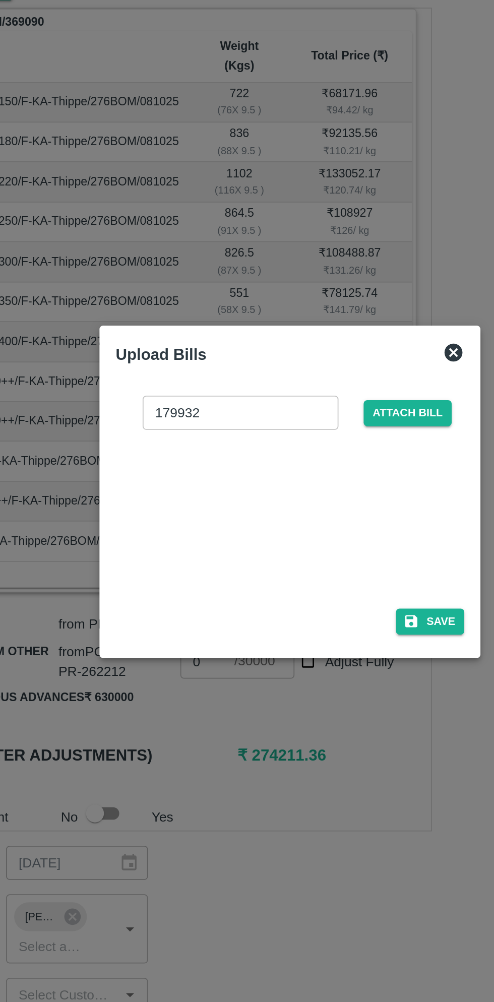
click at [244, 517] on div at bounding box center [244, 513] width 151 height 53
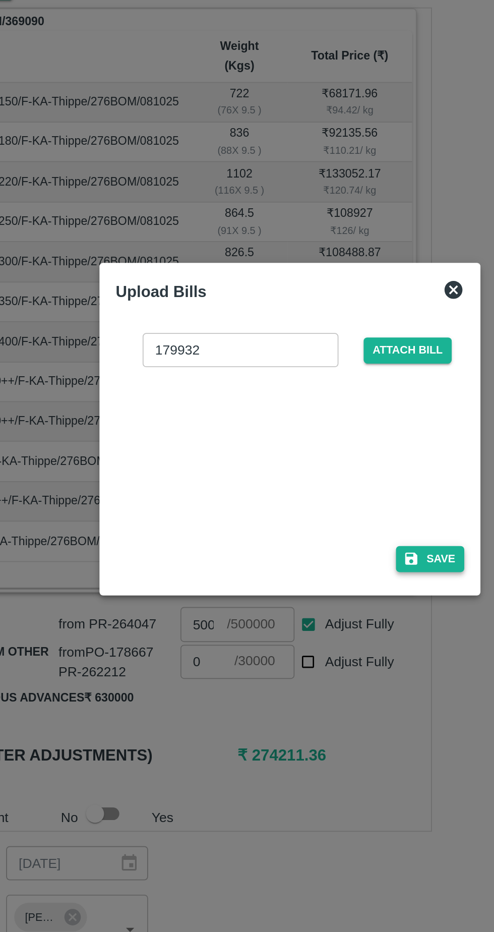
click at [324, 546] on button "Save" at bounding box center [326, 538] width 38 height 15
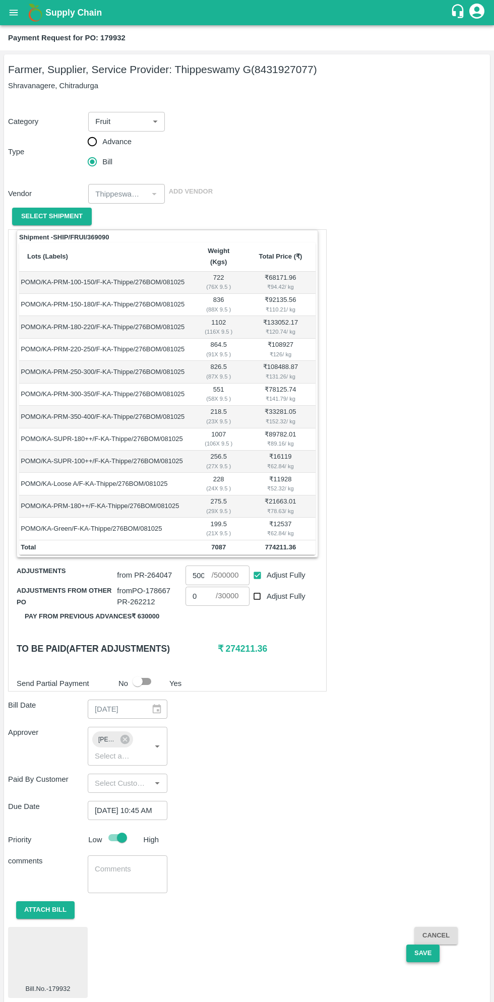
click at [422, 945] on button "Save" at bounding box center [422, 954] width 33 height 18
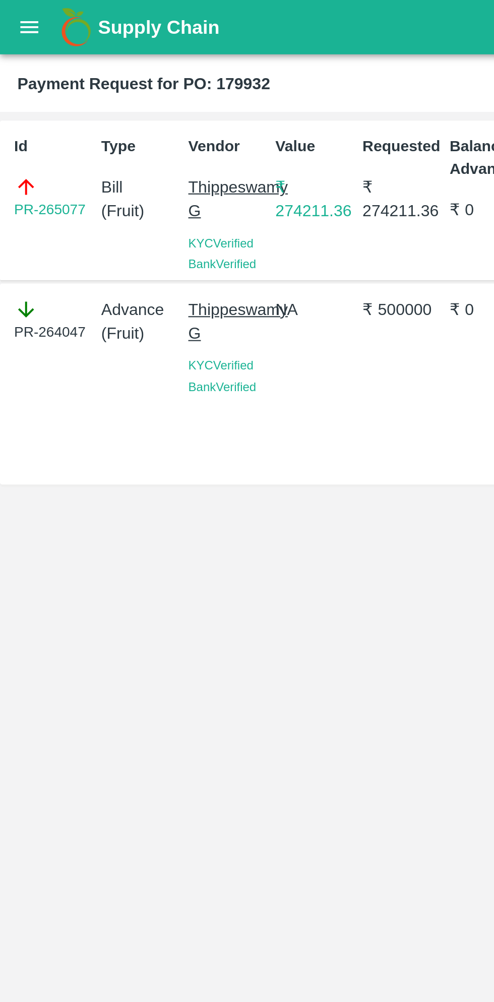
click at [17, 19] on button "open drawer" at bounding box center [13, 12] width 23 height 23
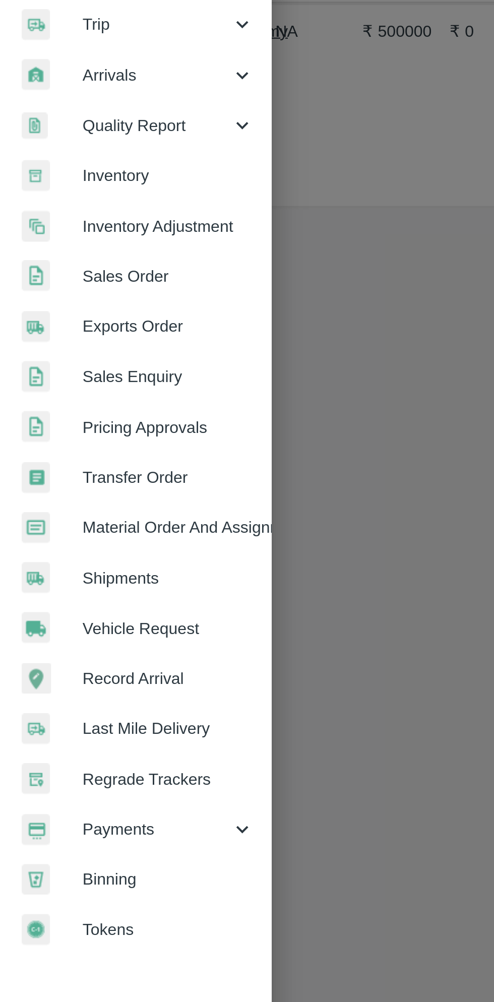
click at [65, 516] on span "Payments" at bounding box center [72, 514] width 69 height 11
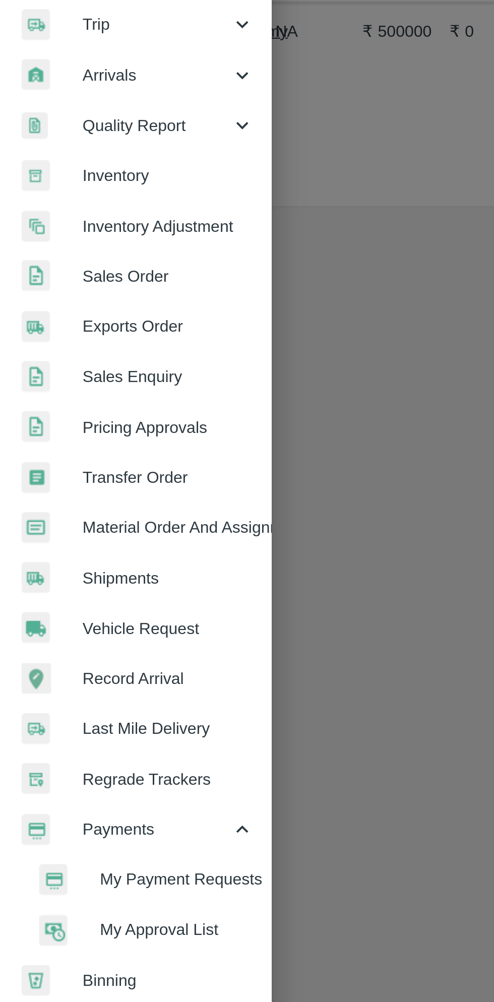
click at [82, 537] on span "My Payment Requests" at bounding box center [82, 537] width 72 height 11
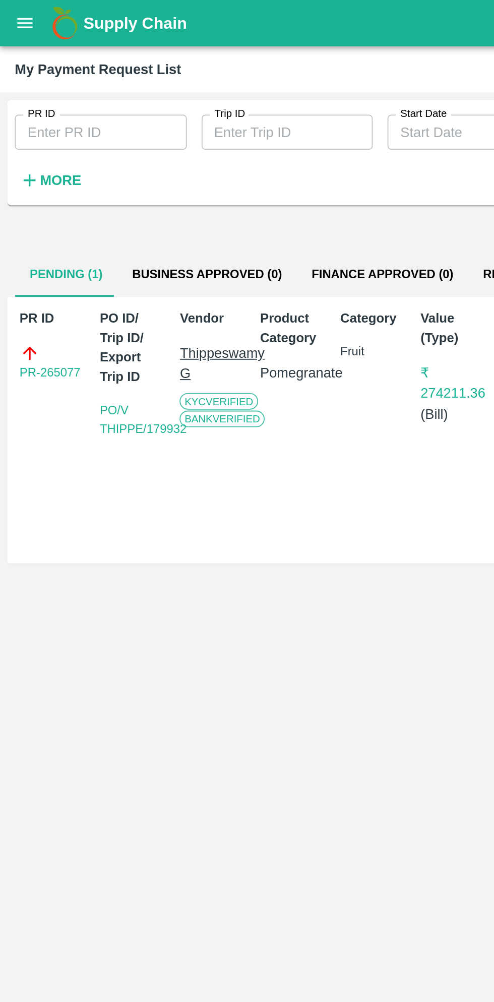
scroll to position [0, 7]
